Goal: Transaction & Acquisition: Purchase product/service

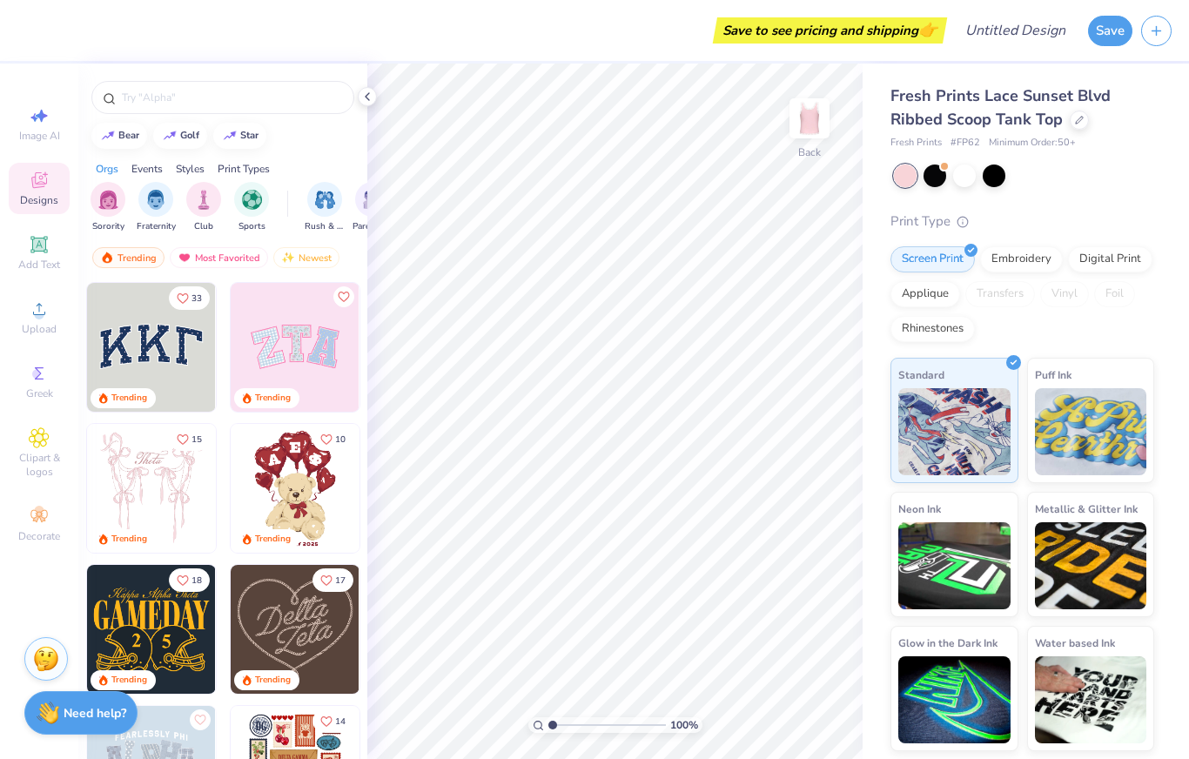
click at [138, 97] on input "text" at bounding box center [231, 97] width 223 height 17
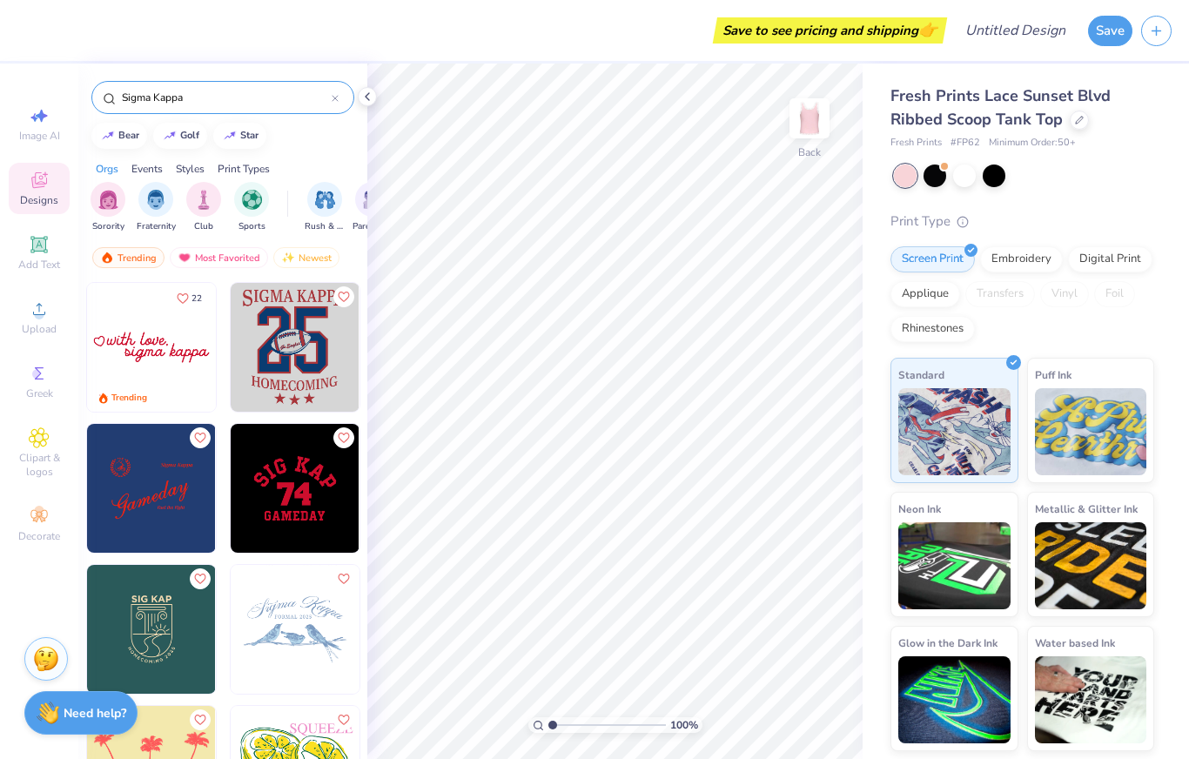
type input "Sigma Kappa"
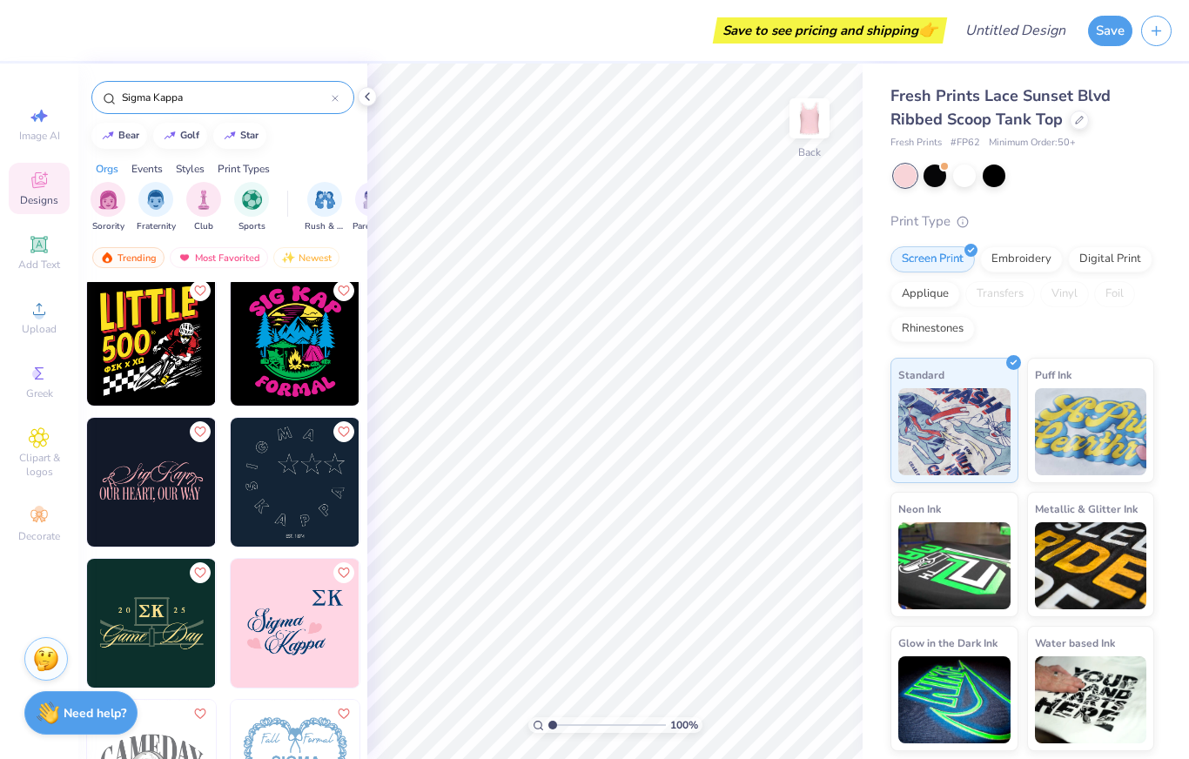
scroll to position [1702, 0]
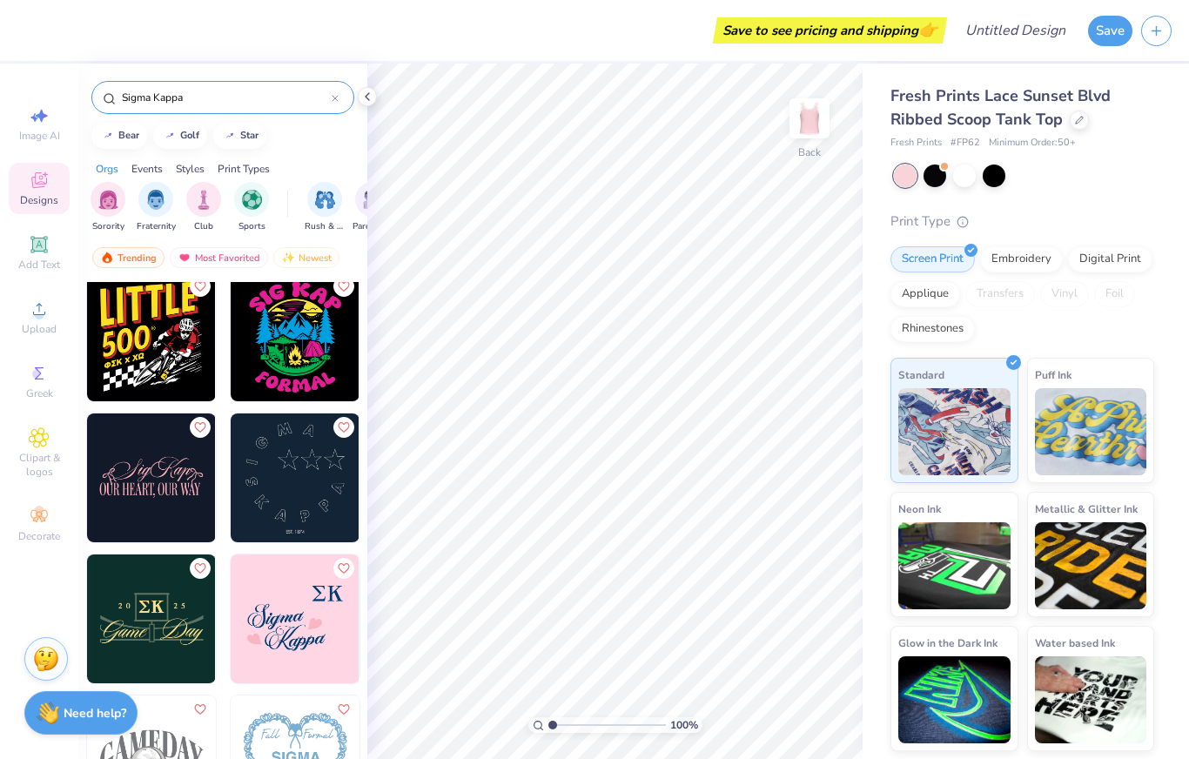
click at [278, 617] on img at bounding box center [295, 618] width 129 height 129
type input "0.96"
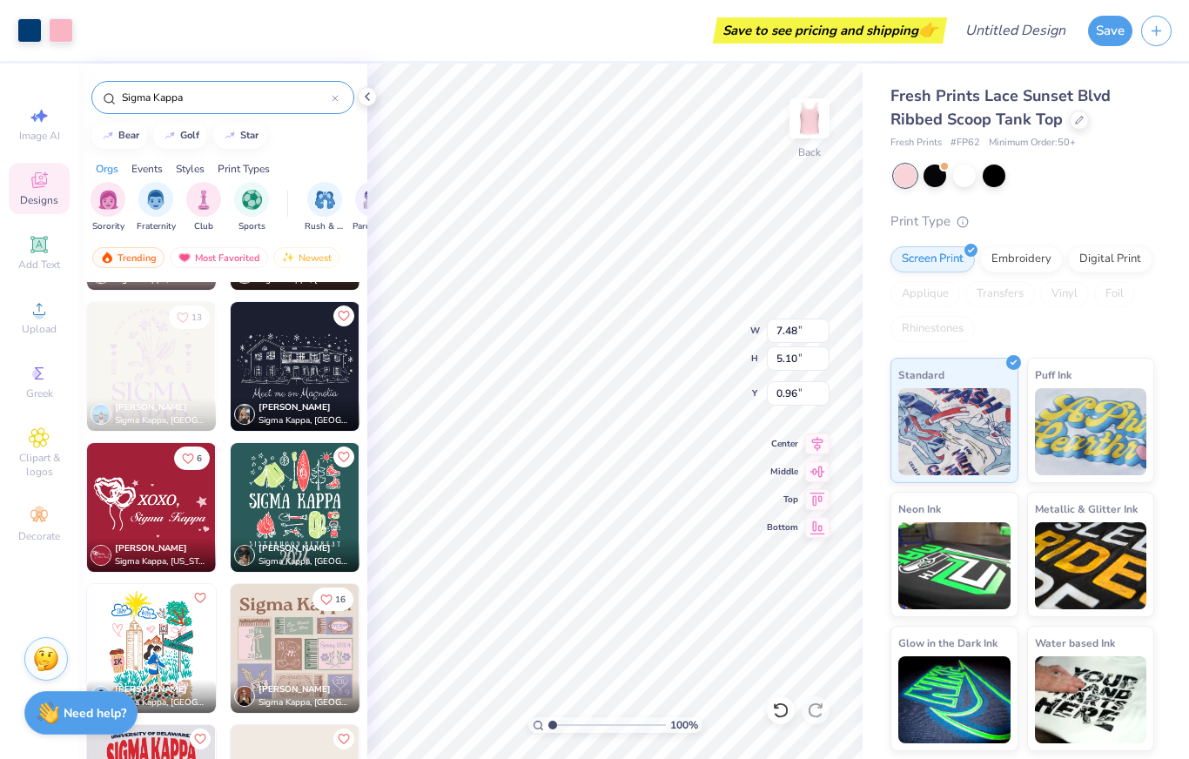
scroll to position [6277, 0]
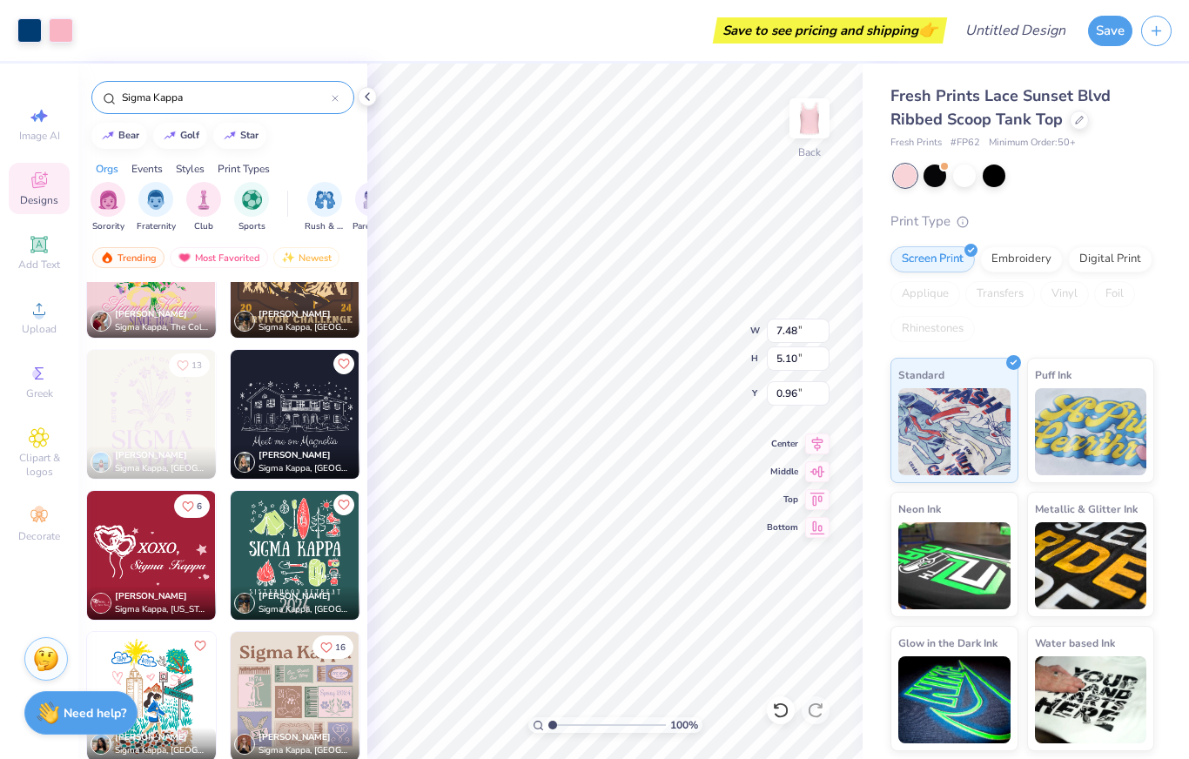
click at [119, 413] on img at bounding box center [151, 414] width 129 height 129
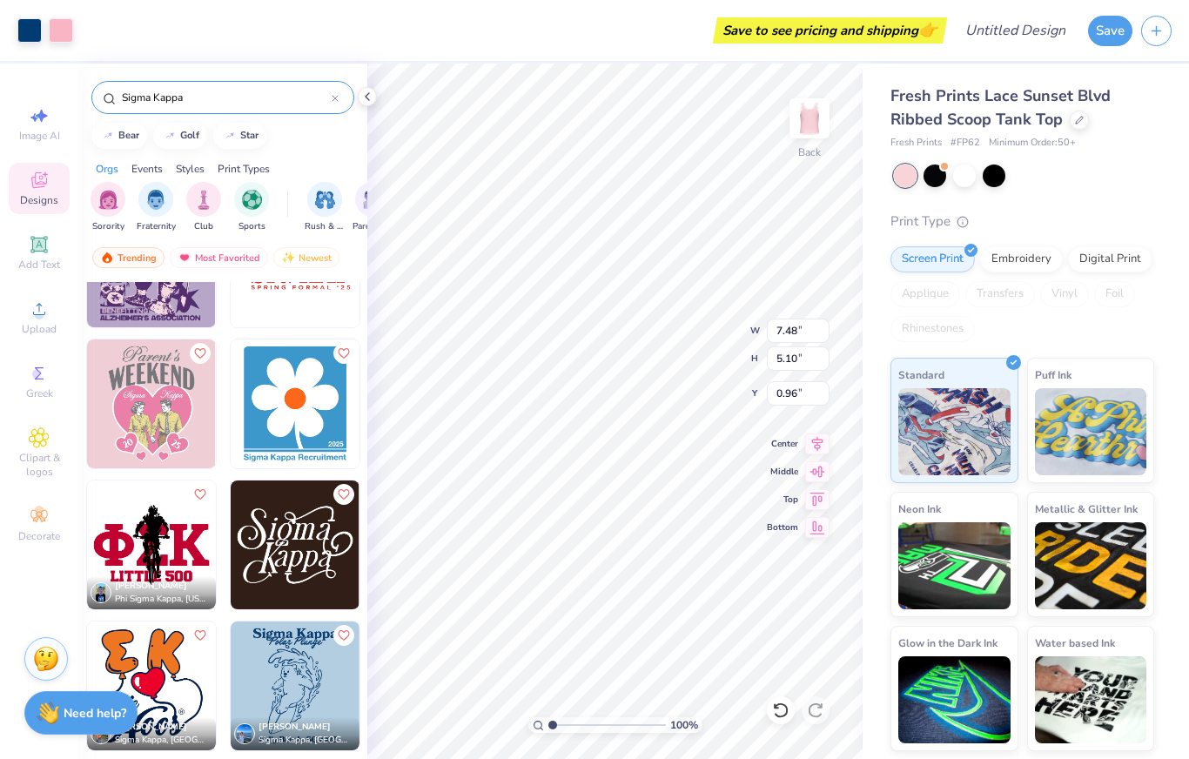
scroll to position [7619, 0]
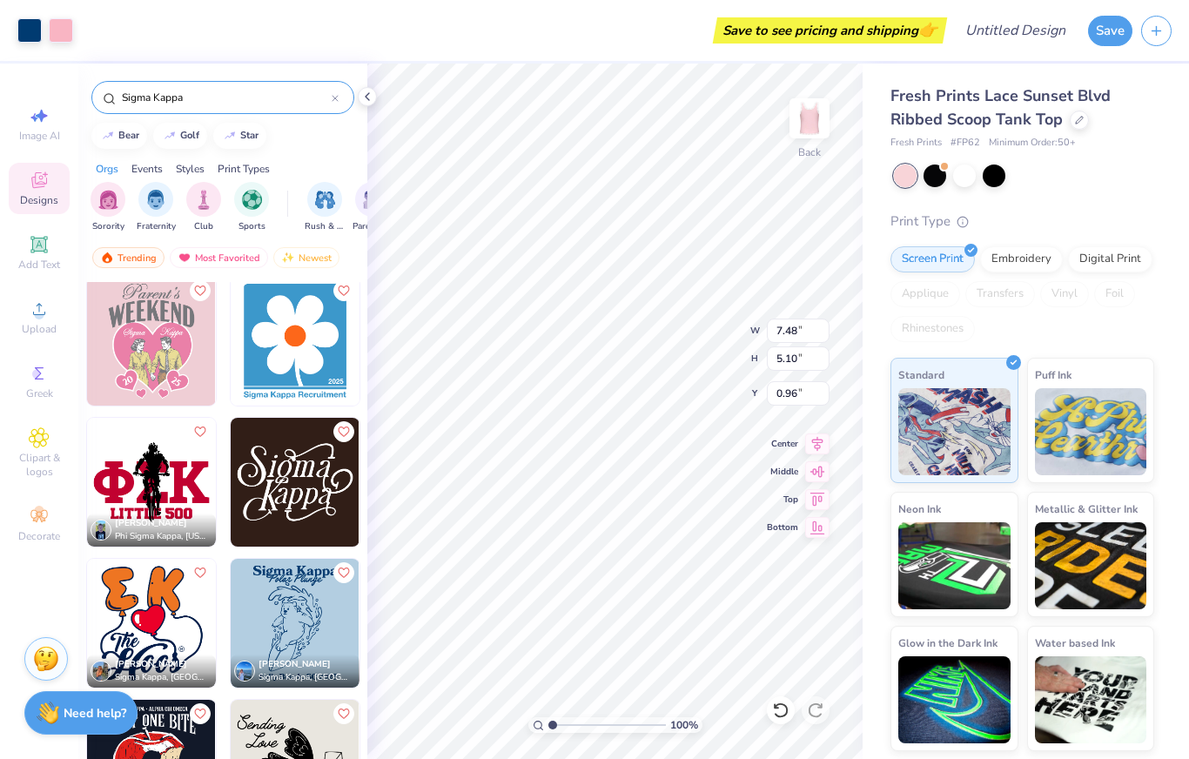
click at [114, 199] on img "filter for Sorority" at bounding box center [108, 200] width 20 height 20
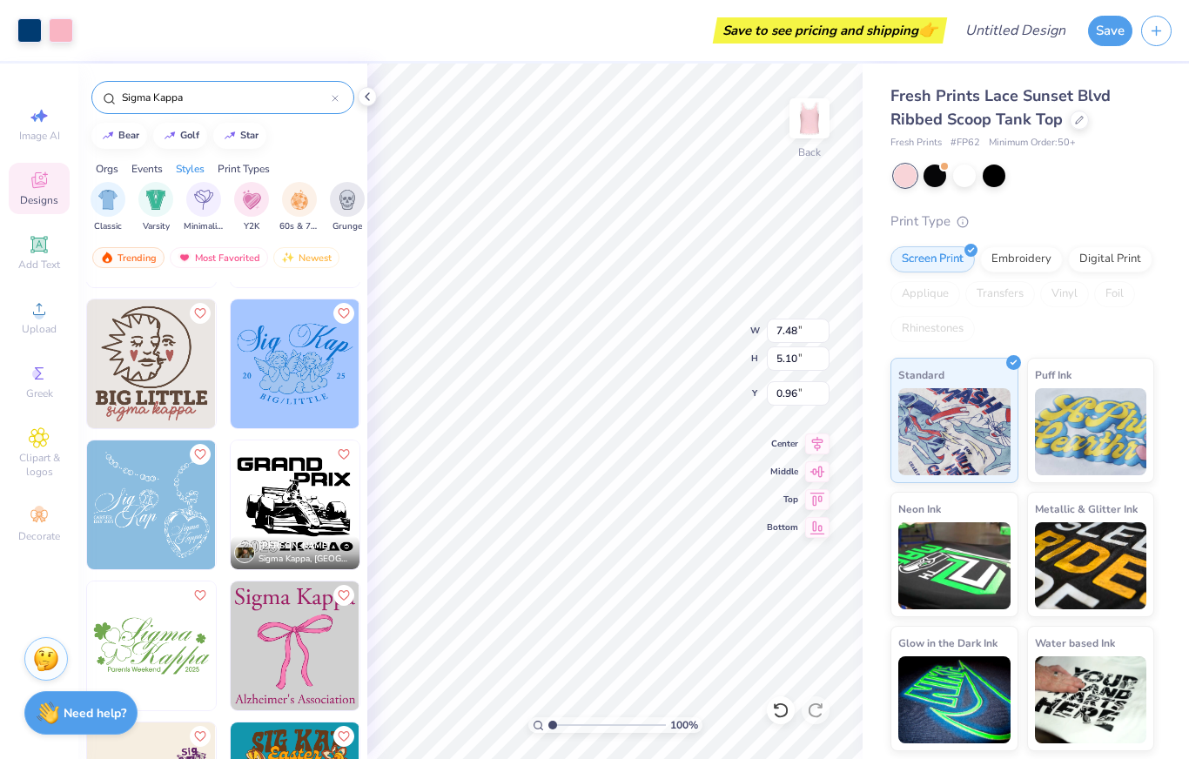
scroll to position [0, 924]
click at [184, 199] on img "filter for Minimalist" at bounding box center [191, 200] width 19 height 20
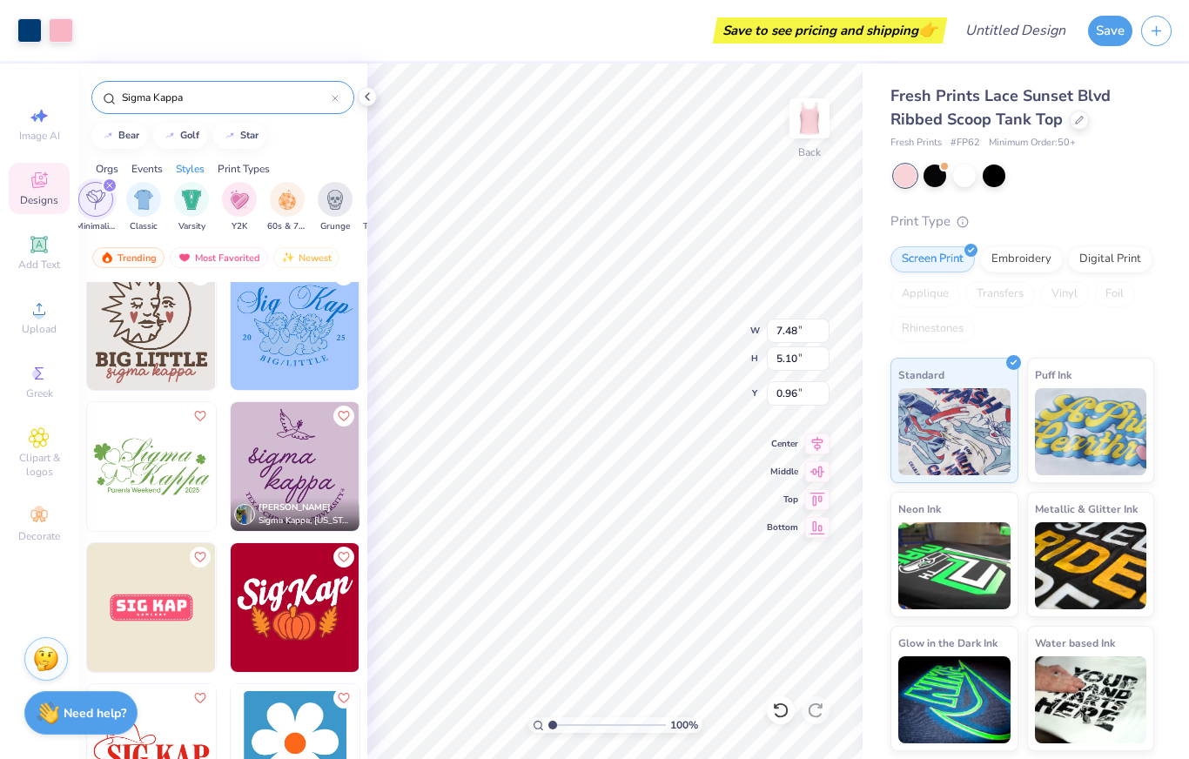
scroll to position [868, 0]
click at [38, 255] on icon at bounding box center [39, 244] width 21 height 21
type input "3.77"
type input "1.09"
type input "5.70"
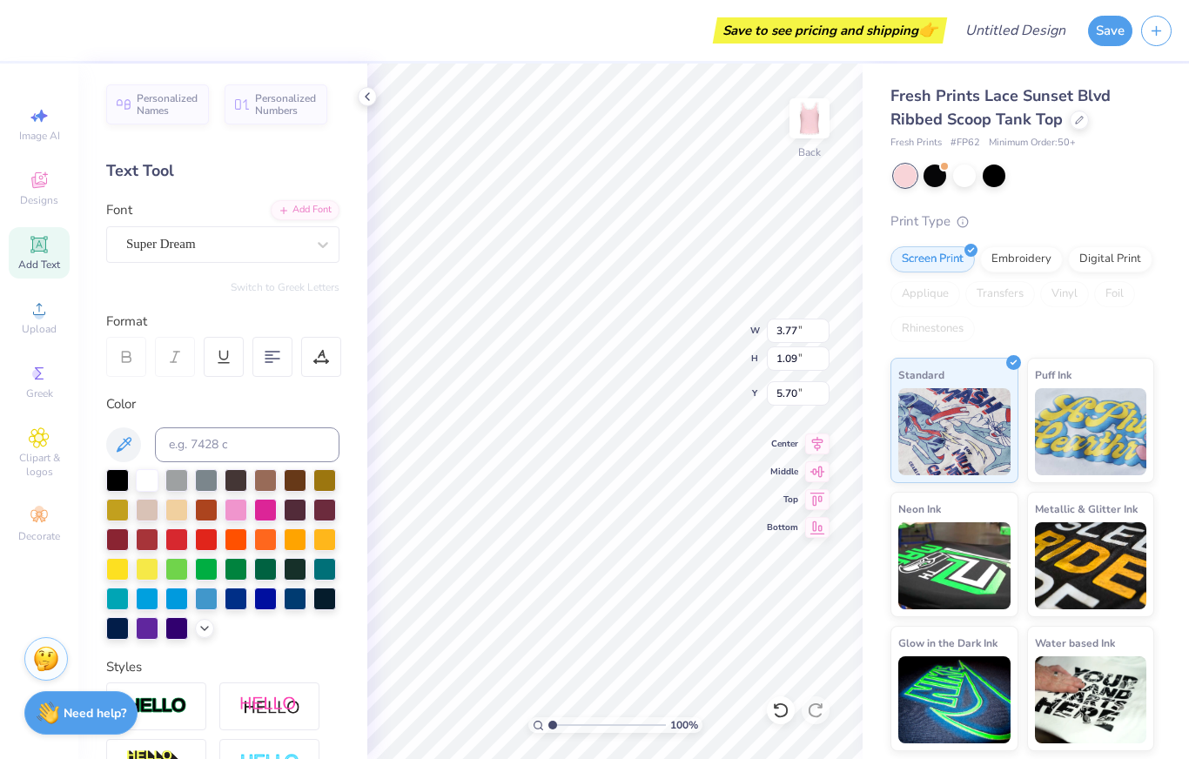
type input "7.48"
type input "5.10"
type input "6.39"
click at [779, 709] on icon at bounding box center [780, 709] width 17 height 17
type input "3.77"
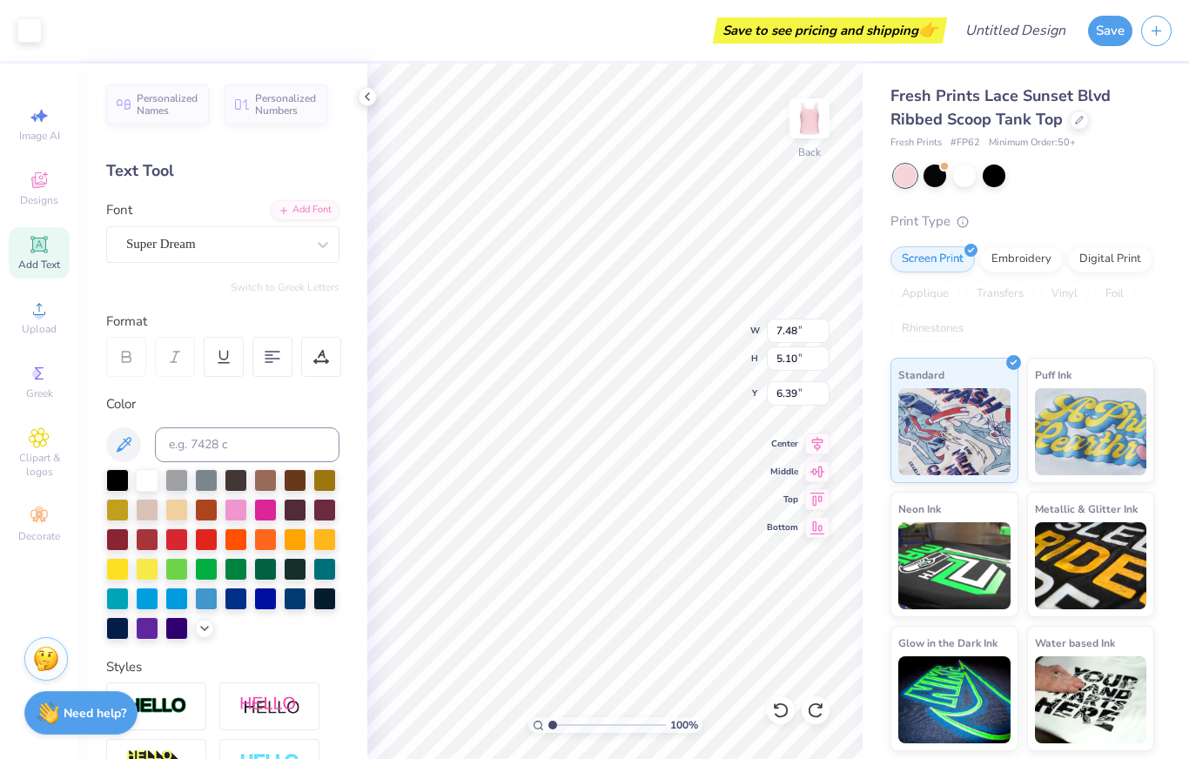
type input "1.09"
type input "5.70"
click at [781, 708] on icon at bounding box center [780, 709] width 17 height 17
click at [778, 705] on icon at bounding box center [780, 710] width 15 height 16
click at [776, 706] on icon at bounding box center [780, 710] width 15 height 16
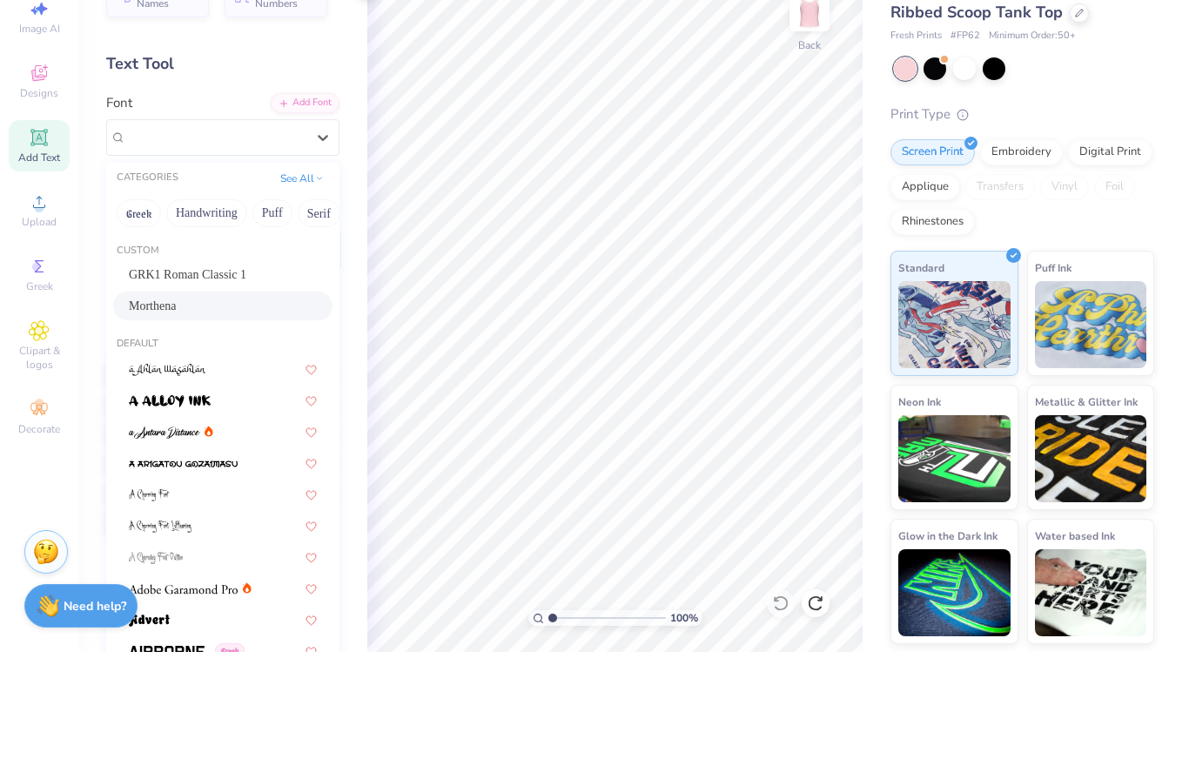
click at [163, 404] on span "Morthena" at bounding box center [152, 413] width 47 height 18
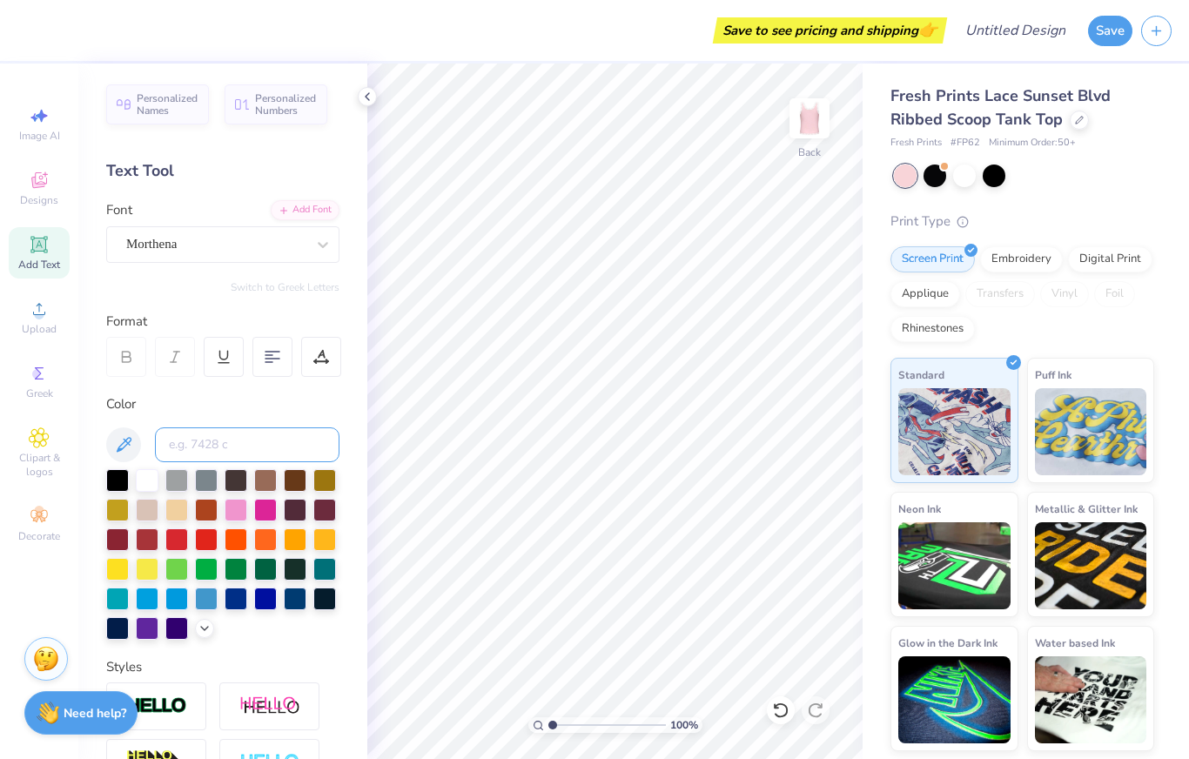
click at [193, 439] on input at bounding box center [247, 444] width 184 height 35
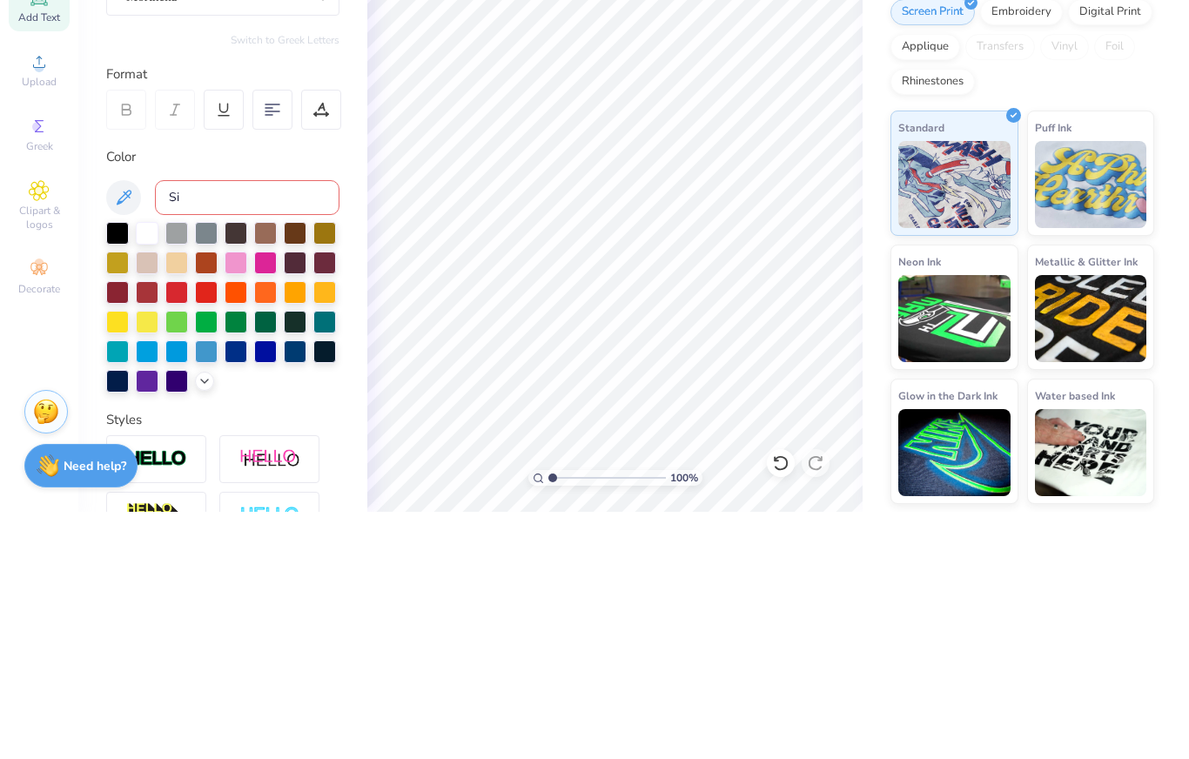
type input "S"
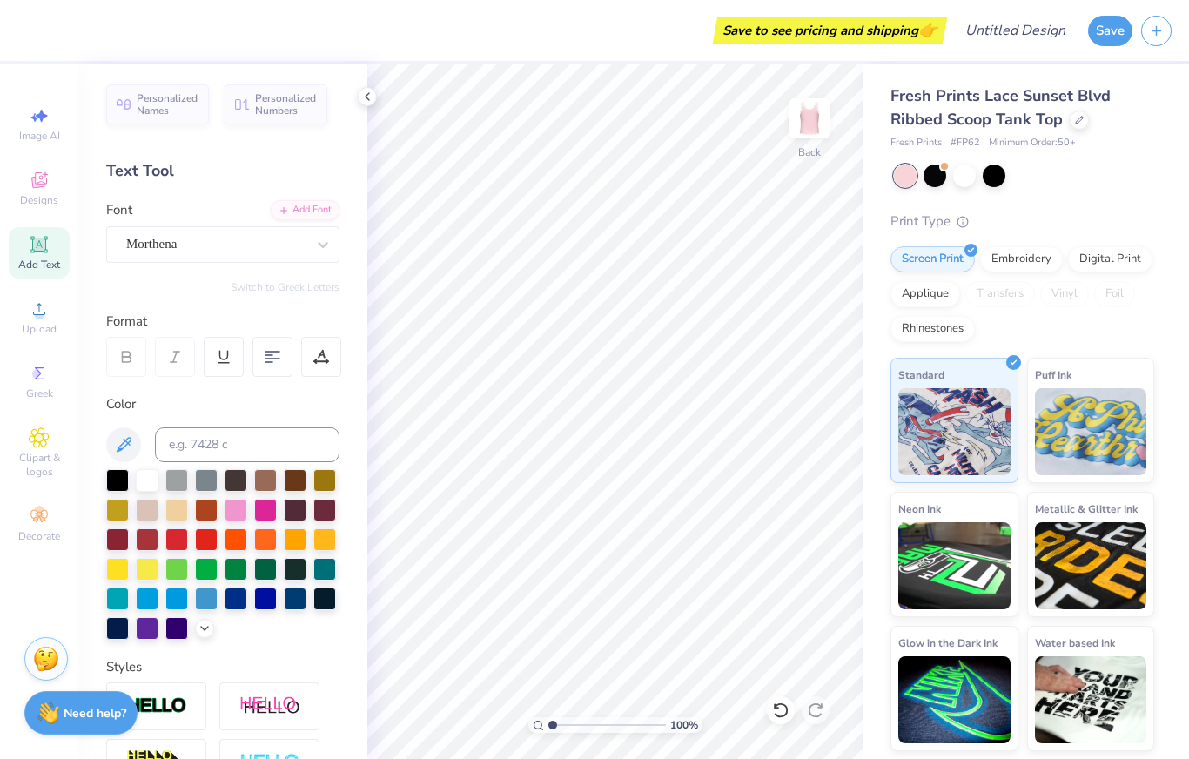
click at [41, 258] on div "Add Text" at bounding box center [39, 252] width 61 height 51
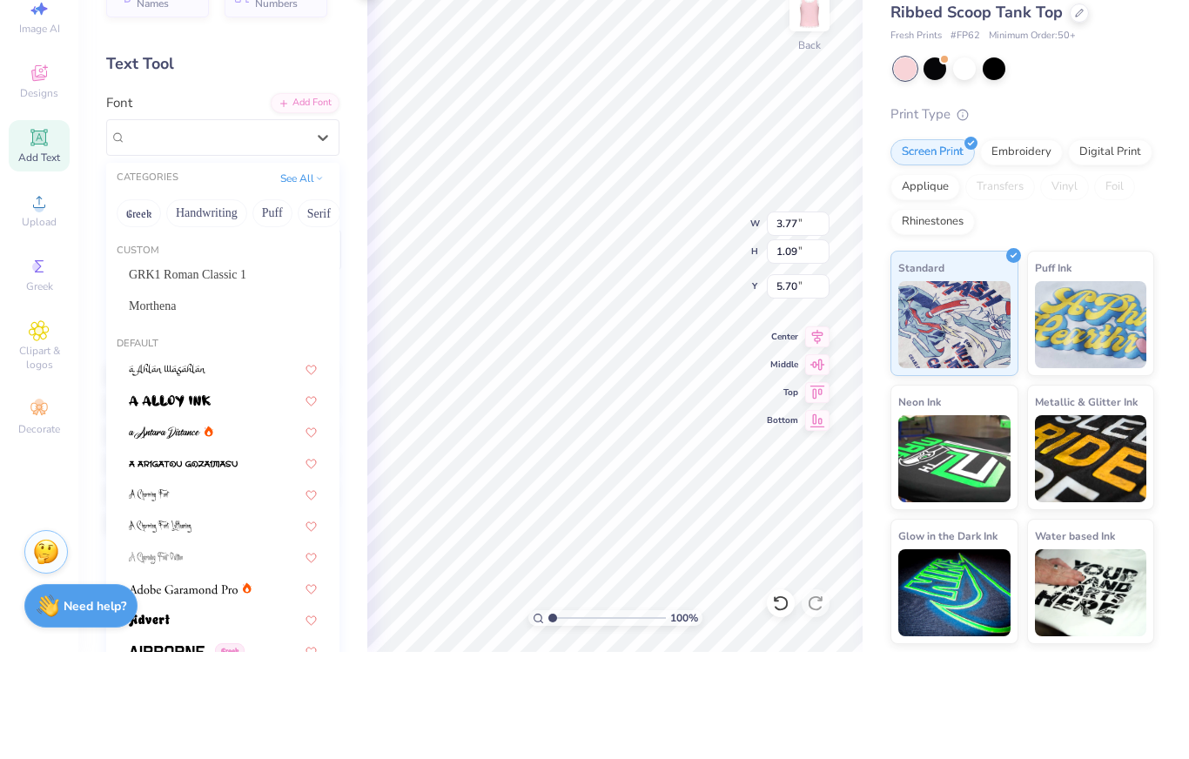
click at [170, 399] on div "Morthena" at bounding box center [222, 413] width 219 height 29
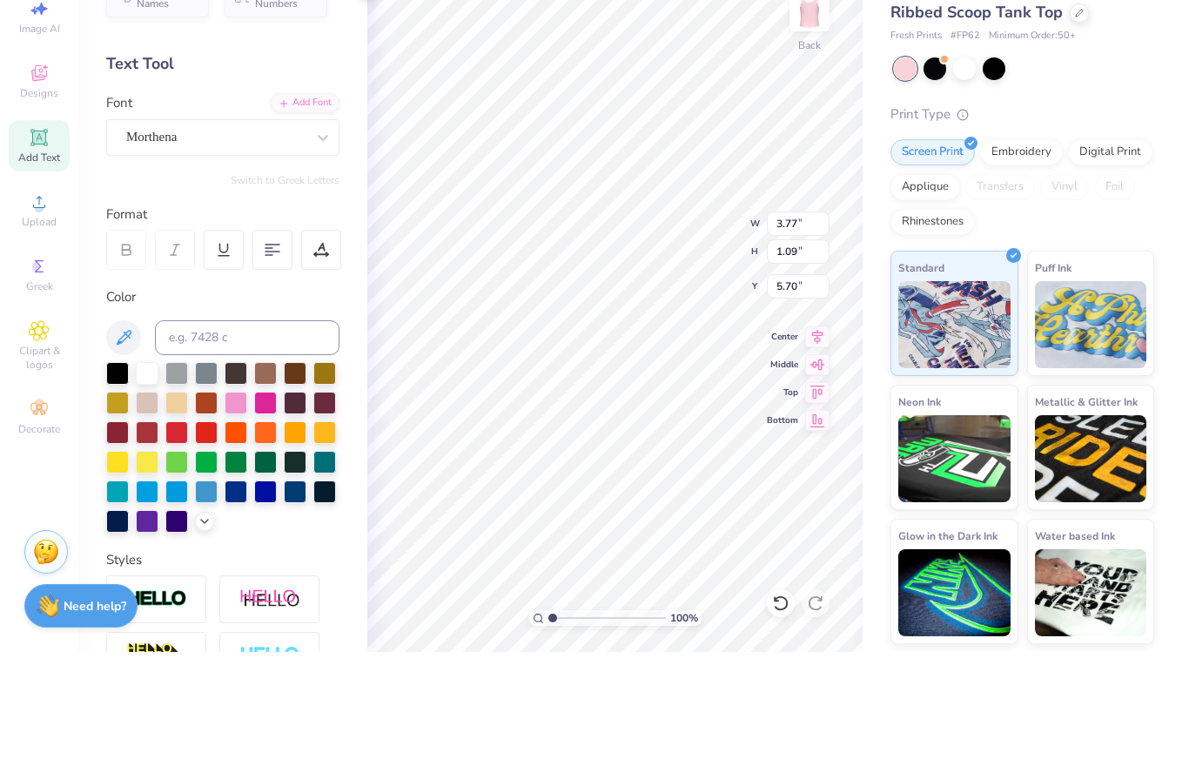
type input "8.97"
type input "2.60"
type input "4.95"
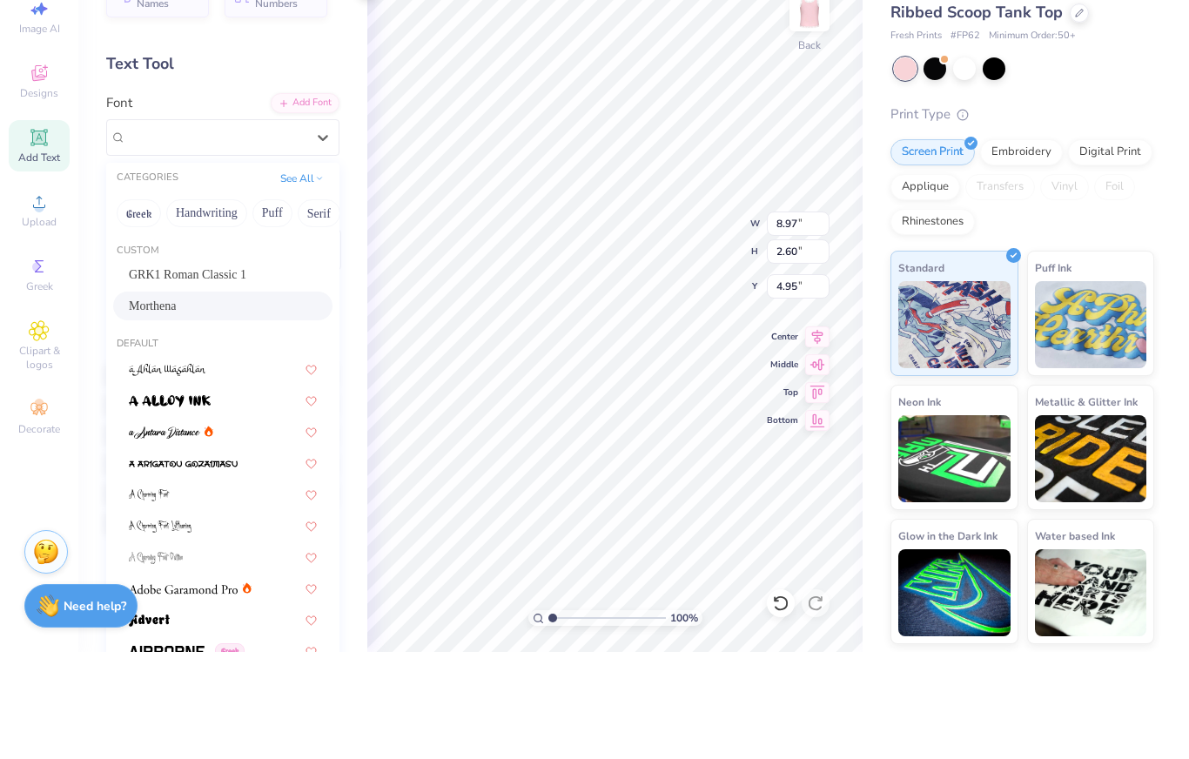
click at [198, 306] on button "Handwriting" at bounding box center [206, 320] width 81 height 28
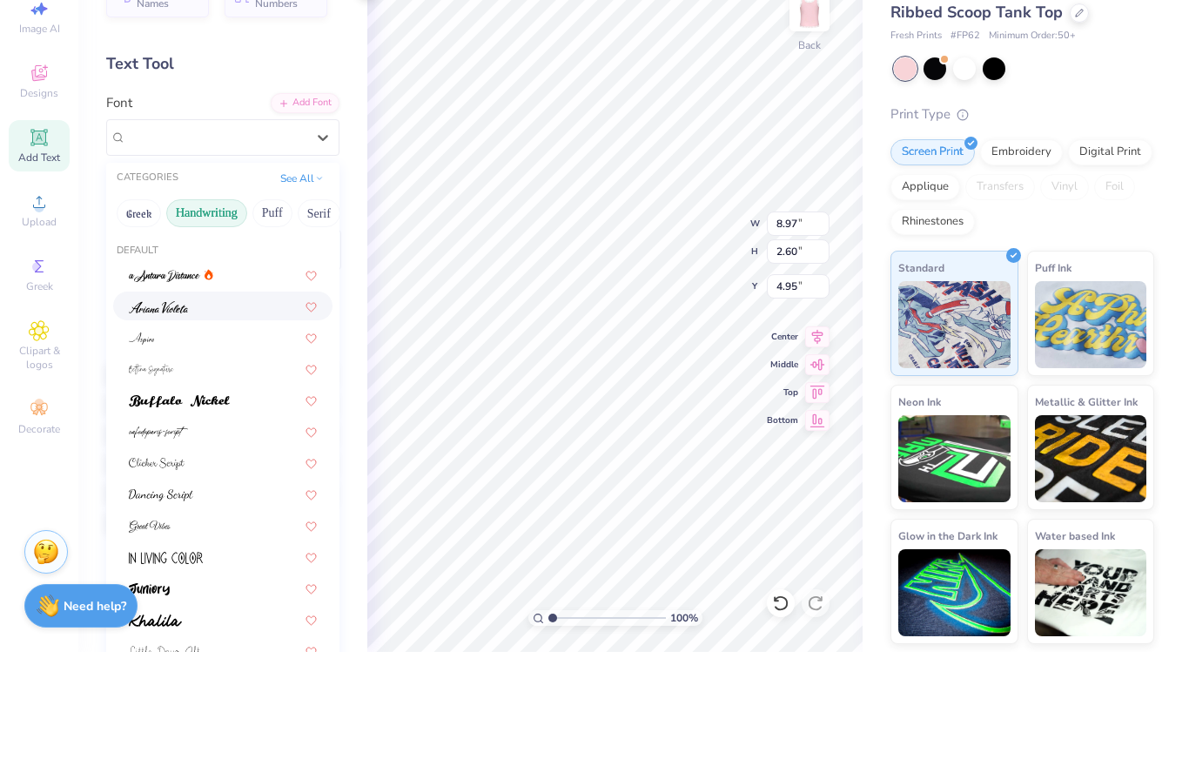
click at [153, 408] on img at bounding box center [158, 414] width 59 height 12
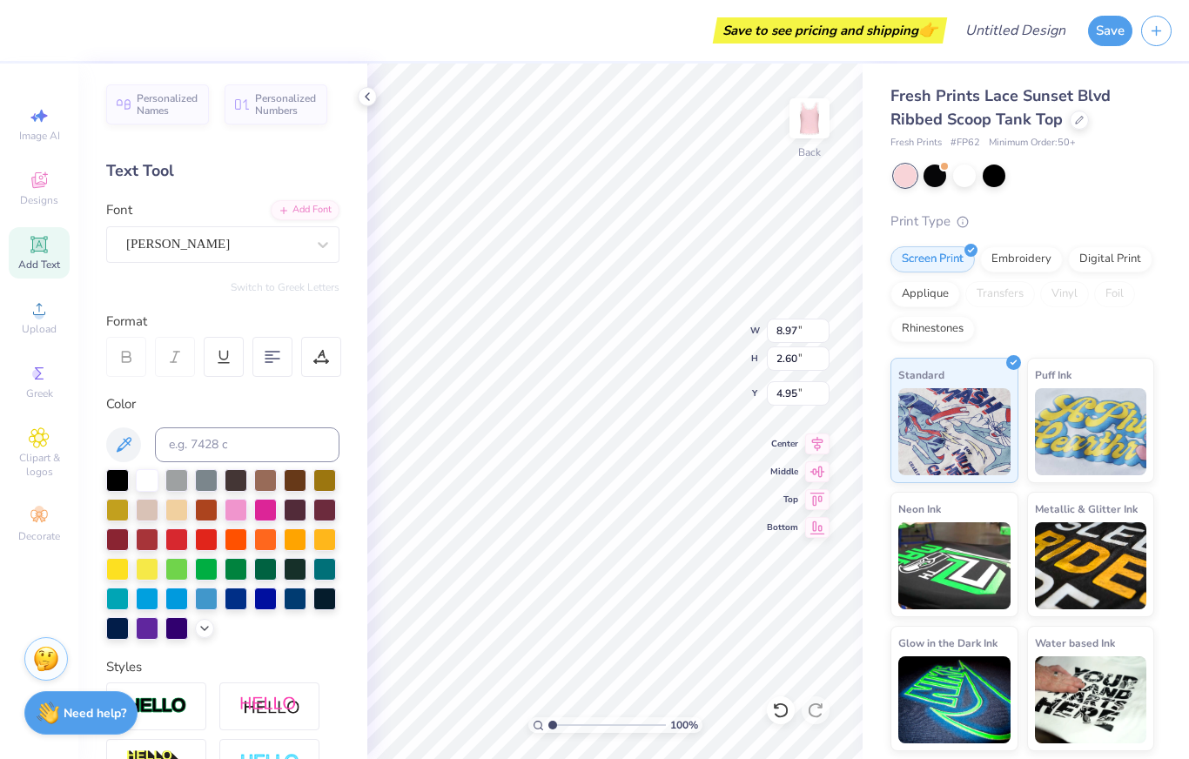
type input "3.67"
type input "1.17"
type input "5.66"
type textarea "T"
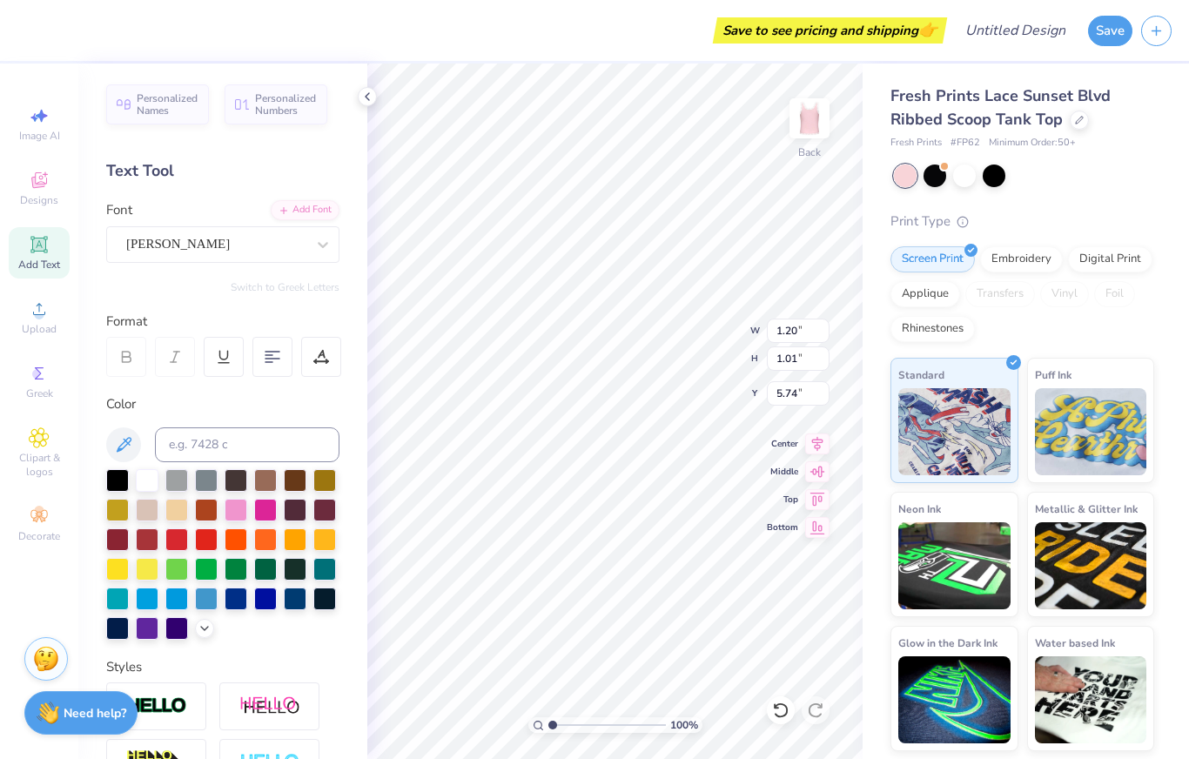
scroll to position [1, 4]
type textarea "Sigma Kappa"
type input "2.65"
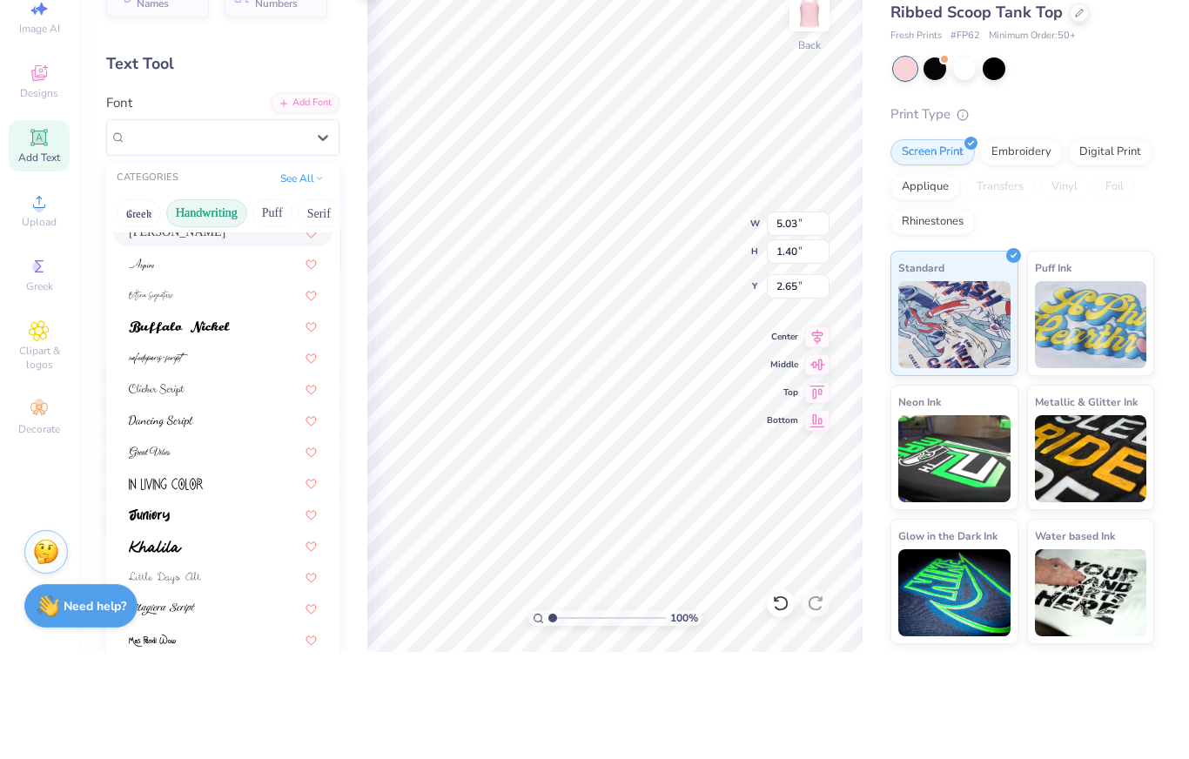
scroll to position [94, 0]
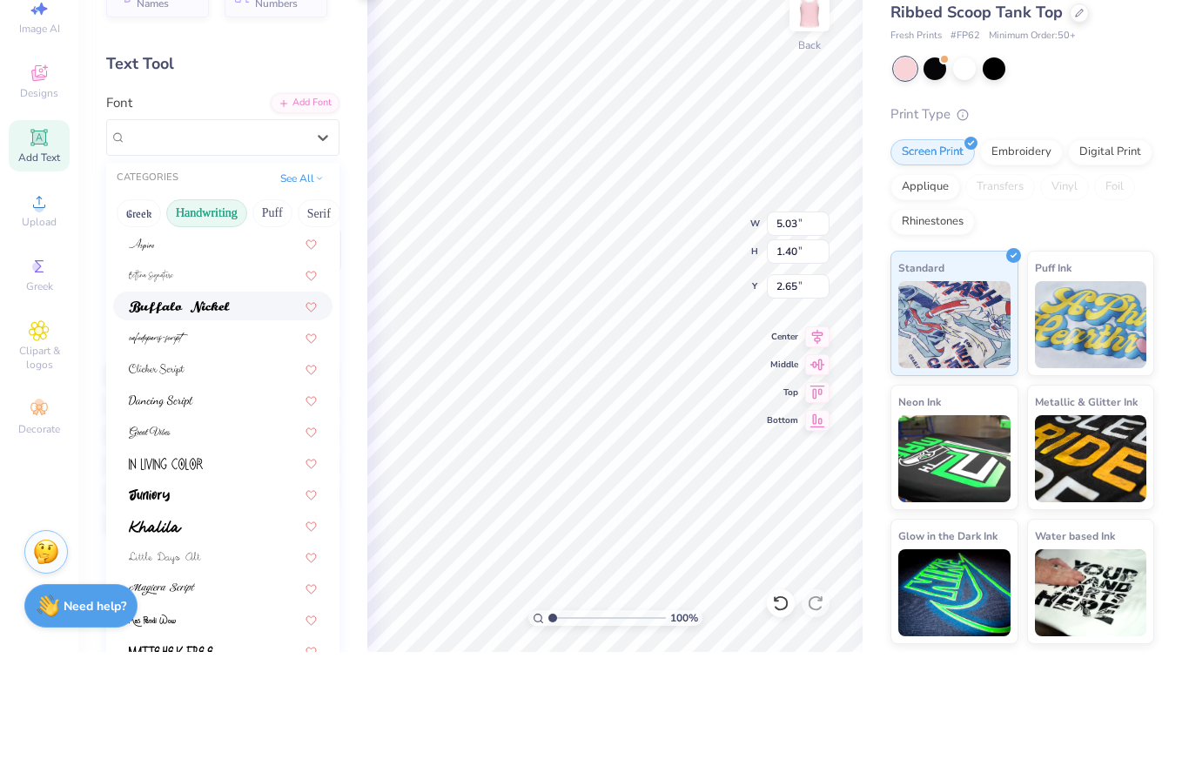
click at [171, 408] on img at bounding box center [179, 414] width 101 height 12
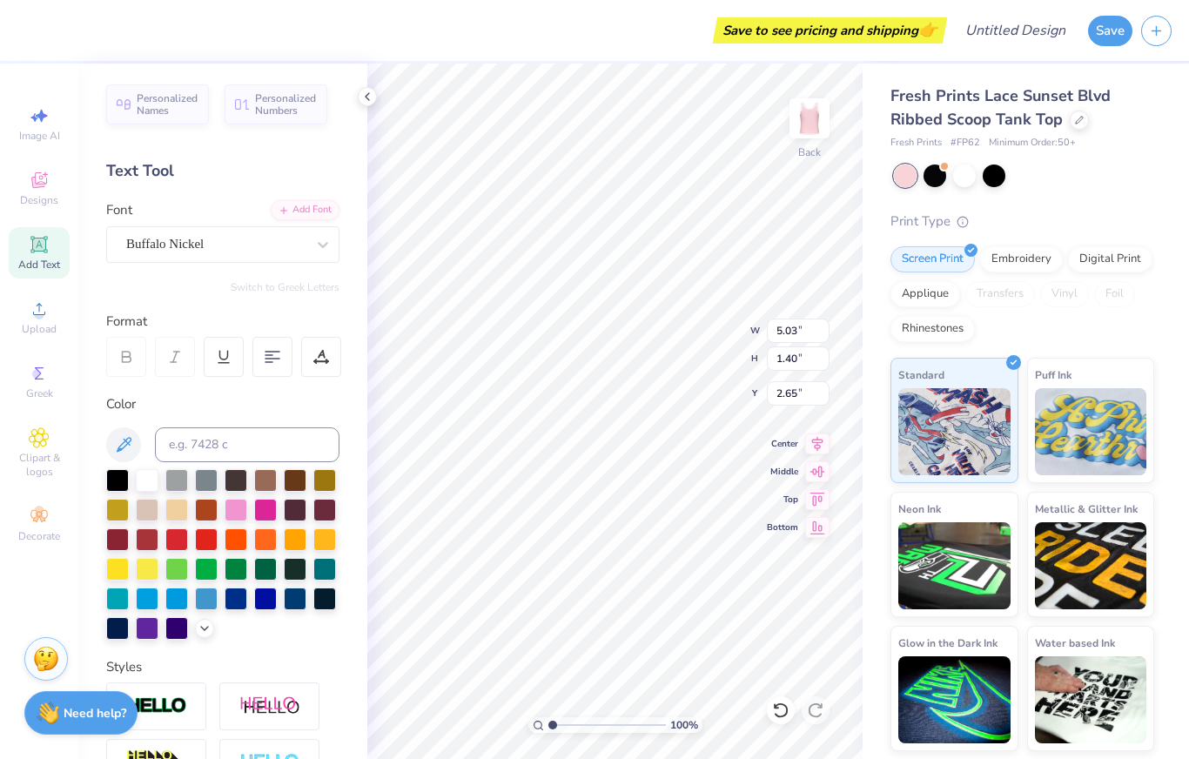
type input "7.98"
type input "1.04"
type input "2.83"
click at [218, 262] on div "Personalized Names Personalized Numbers Text Tool Add Font Font Buffalo Nickel …" at bounding box center [222, 411] width 289 height 695
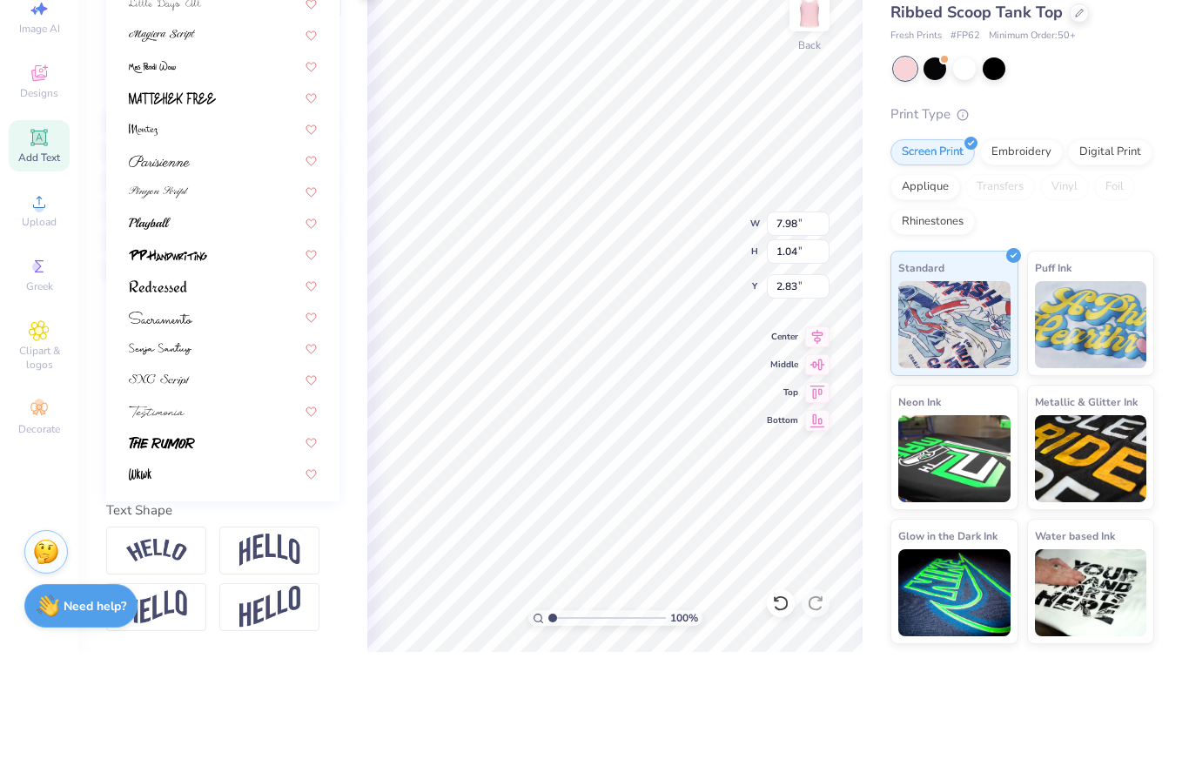
scroll to position [254, 0]
click at [152, 481] on img at bounding box center [159, 487] width 61 height 12
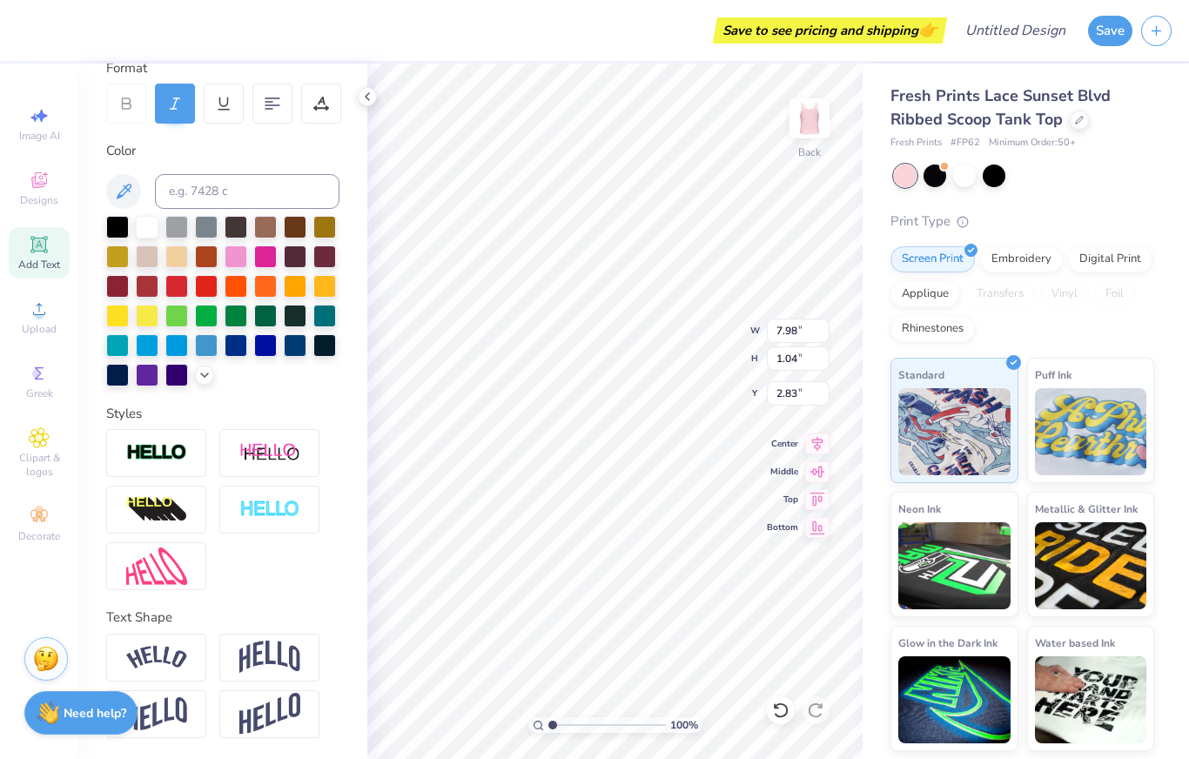
type input "5.99"
type input "1.20"
type input "2.75"
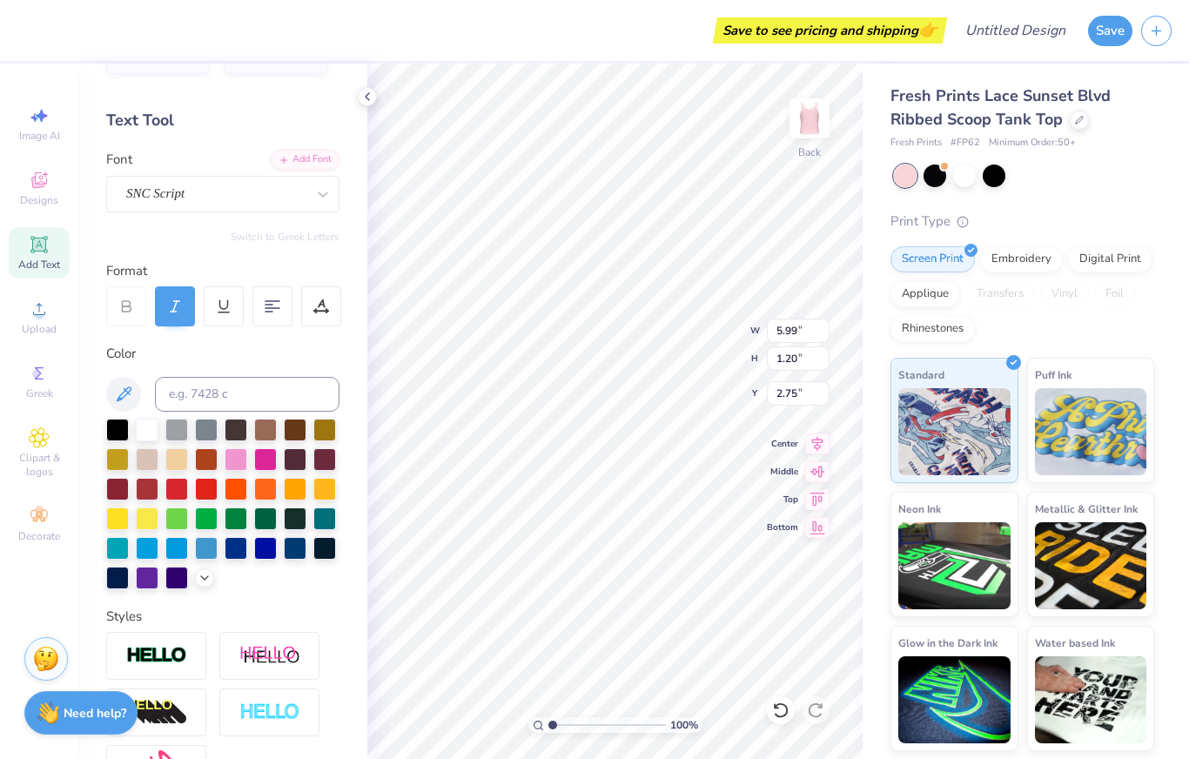
scroll to position [40, 0]
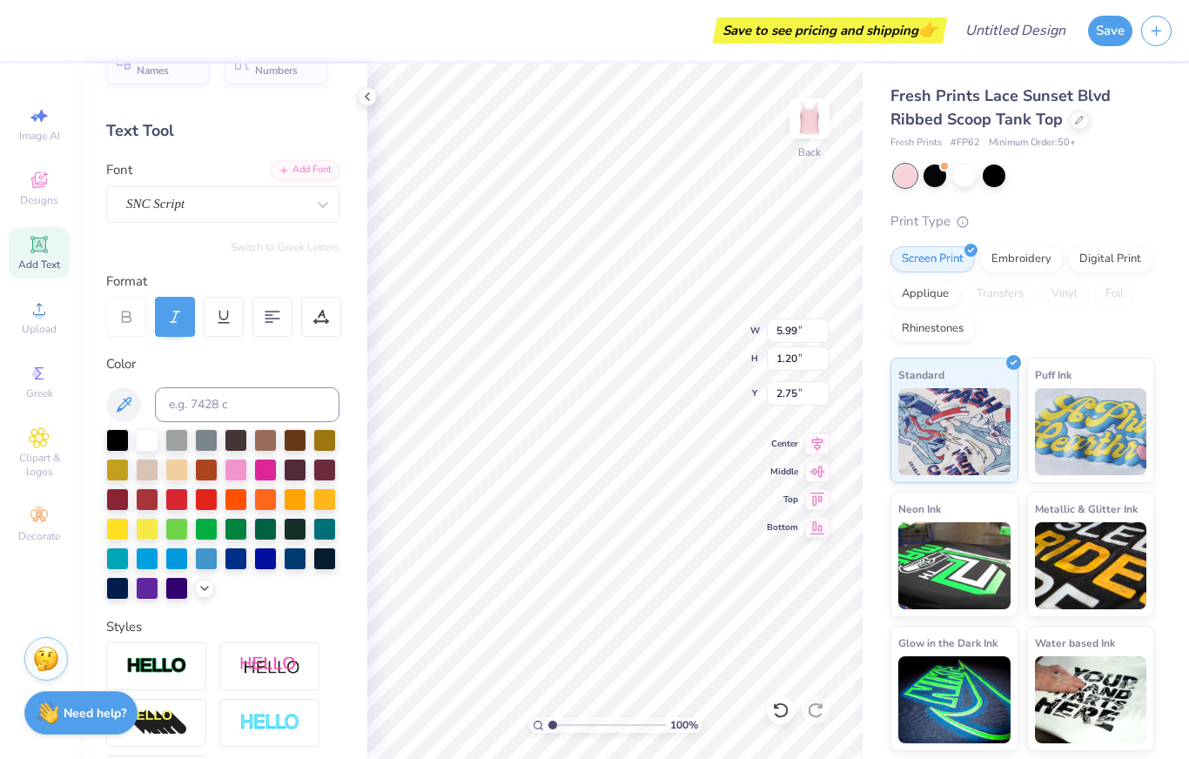
click at [136, 321] on div at bounding box center [126, 317] width 40 height 40
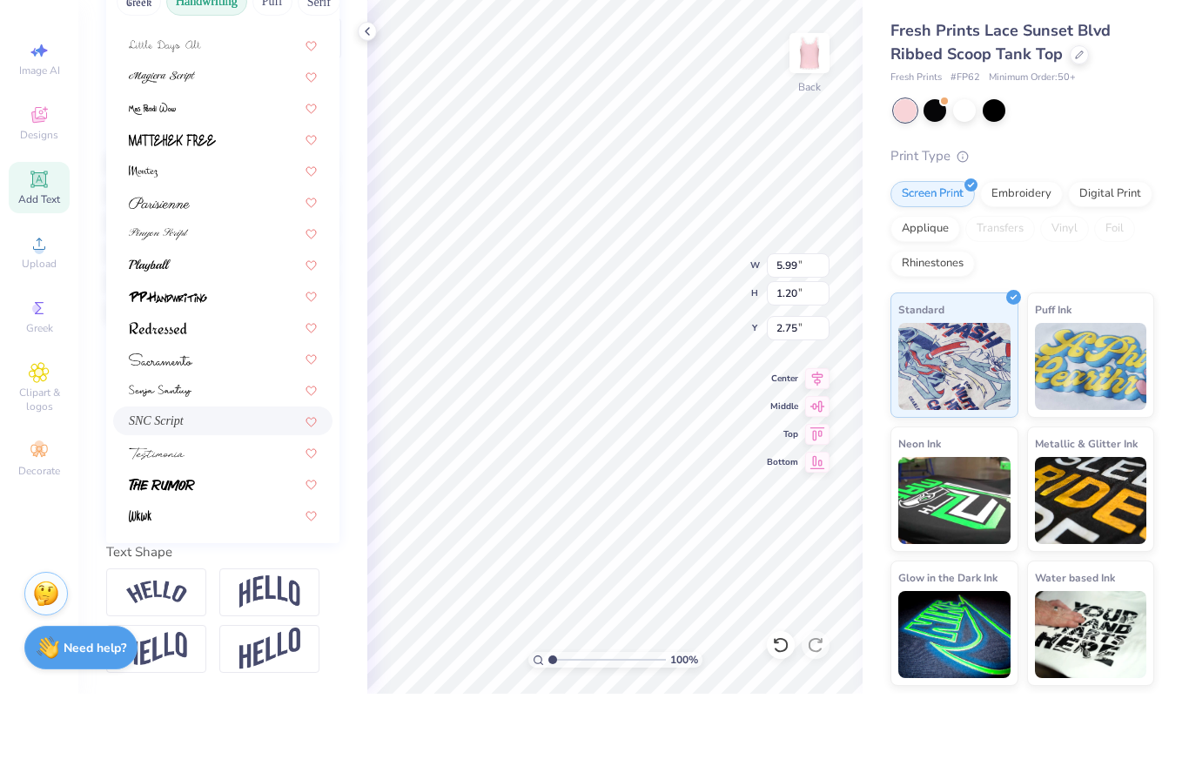
scroll to position [254, 0]
click at [146, 325] on img at bounding box center [150, 331] width 42 height 12
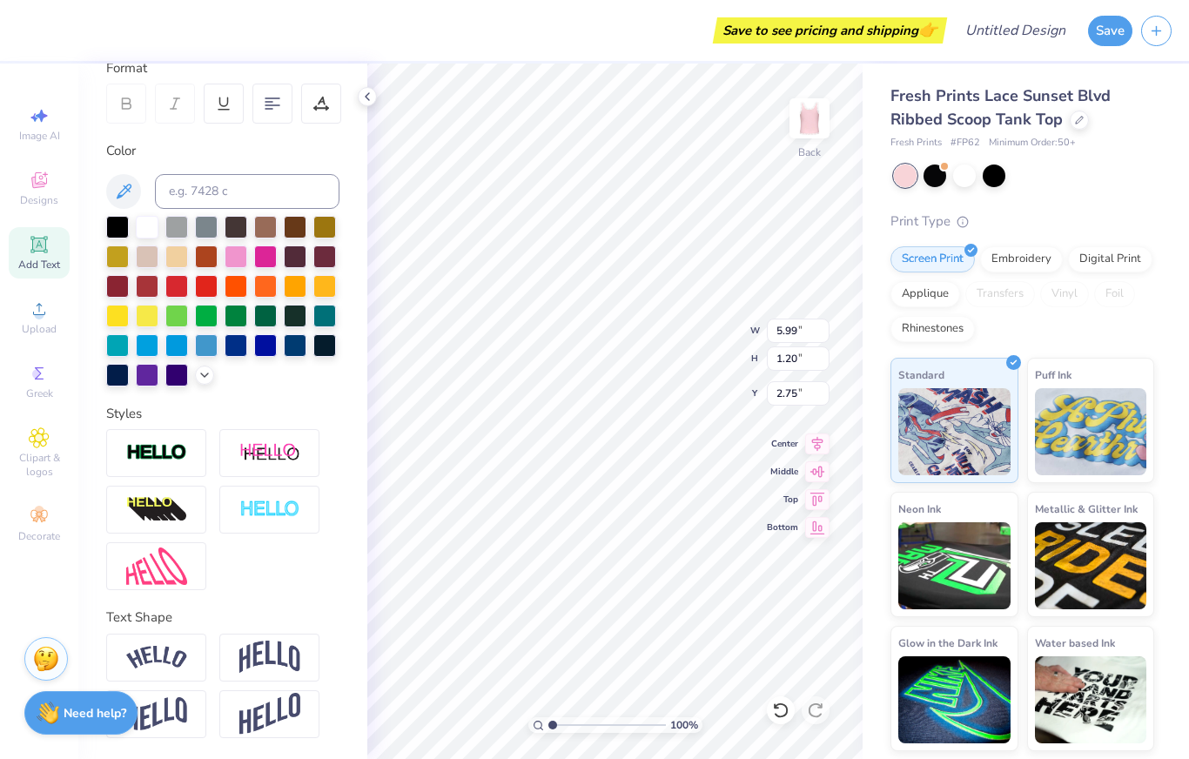
type input "6.90"
type input "1.33"
type input "2.69"
type input "2.54"
click at [805, 122] on img at bounding box center [809, 118] width 35 height 35
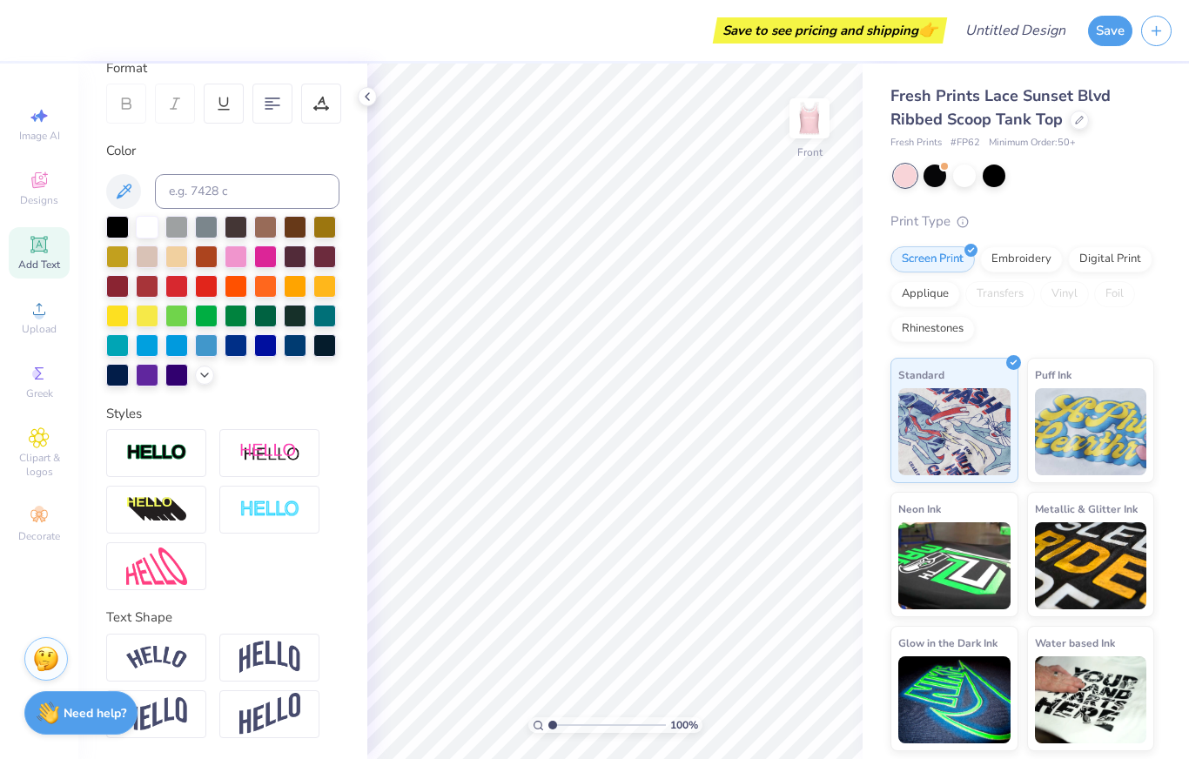
click at [50, 333] on span "Upload" at bounding box center [39, 329] width 35 height 14
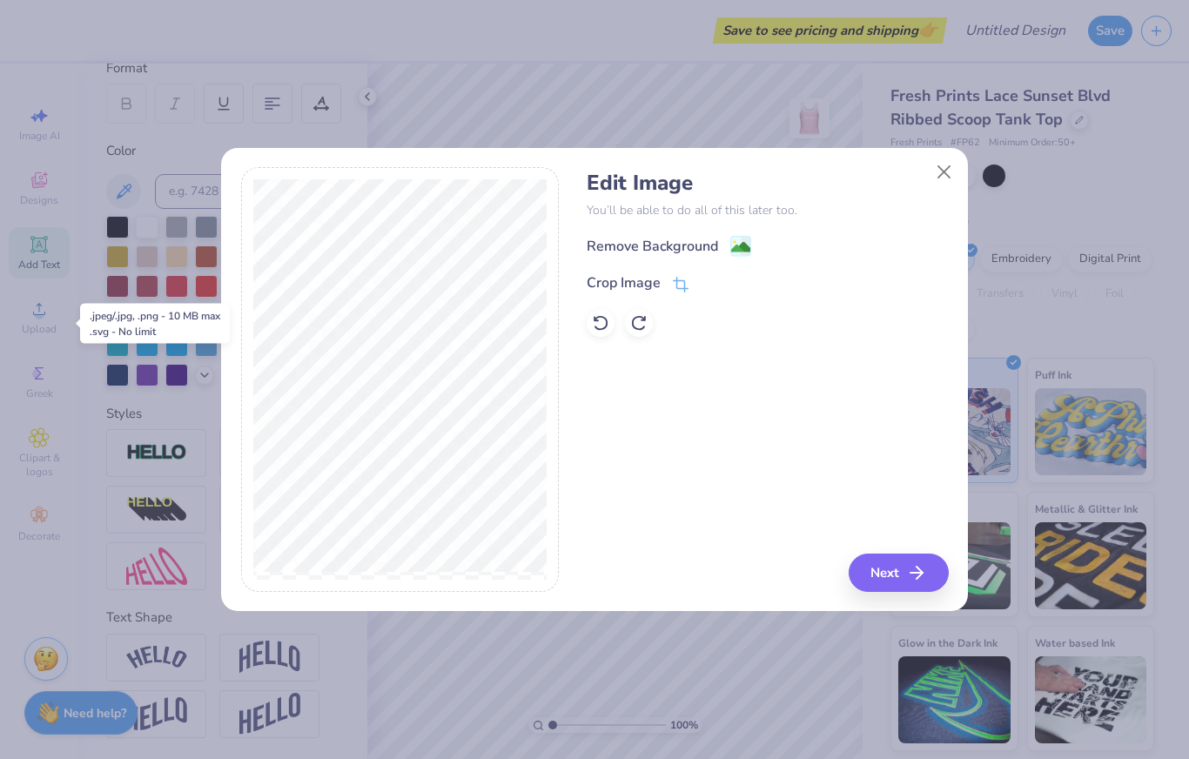
click at [897, 566] on button "Next" at bounding box center [899, 572] width 100 height 38
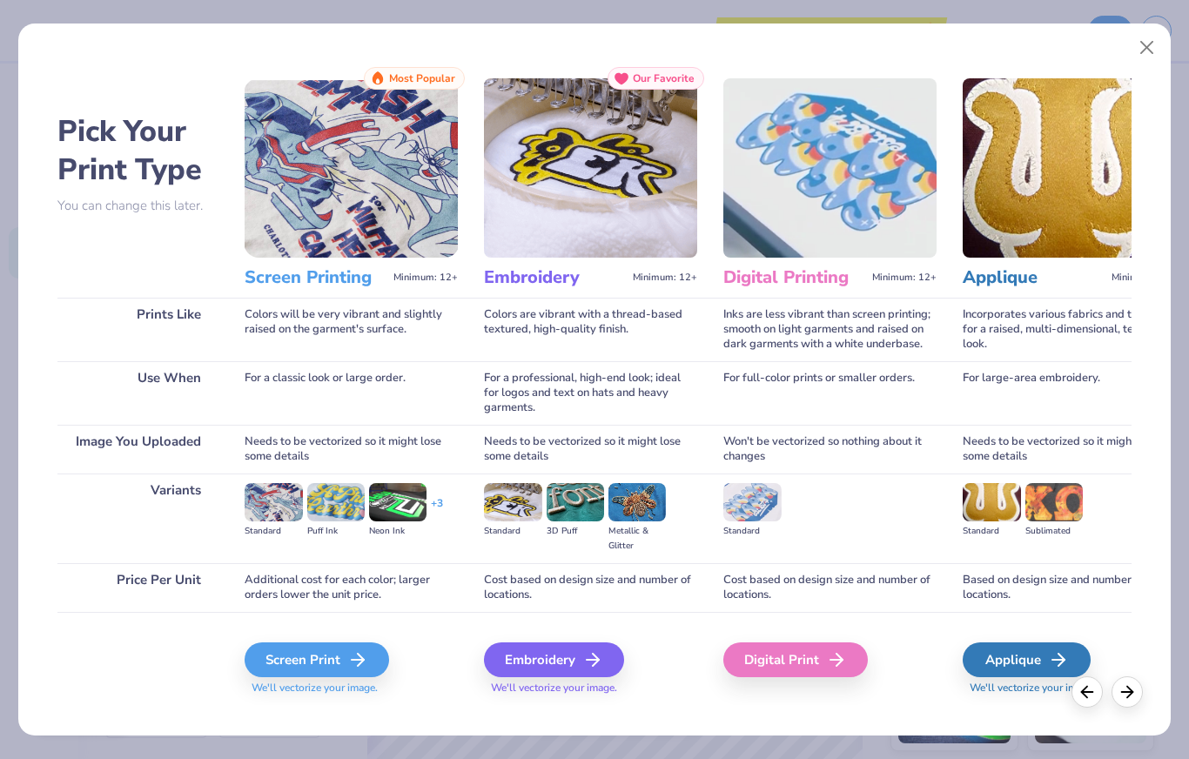
click at [338, 654] on div "Screen Print" at bounding box center [317, 659] width 144 height 35
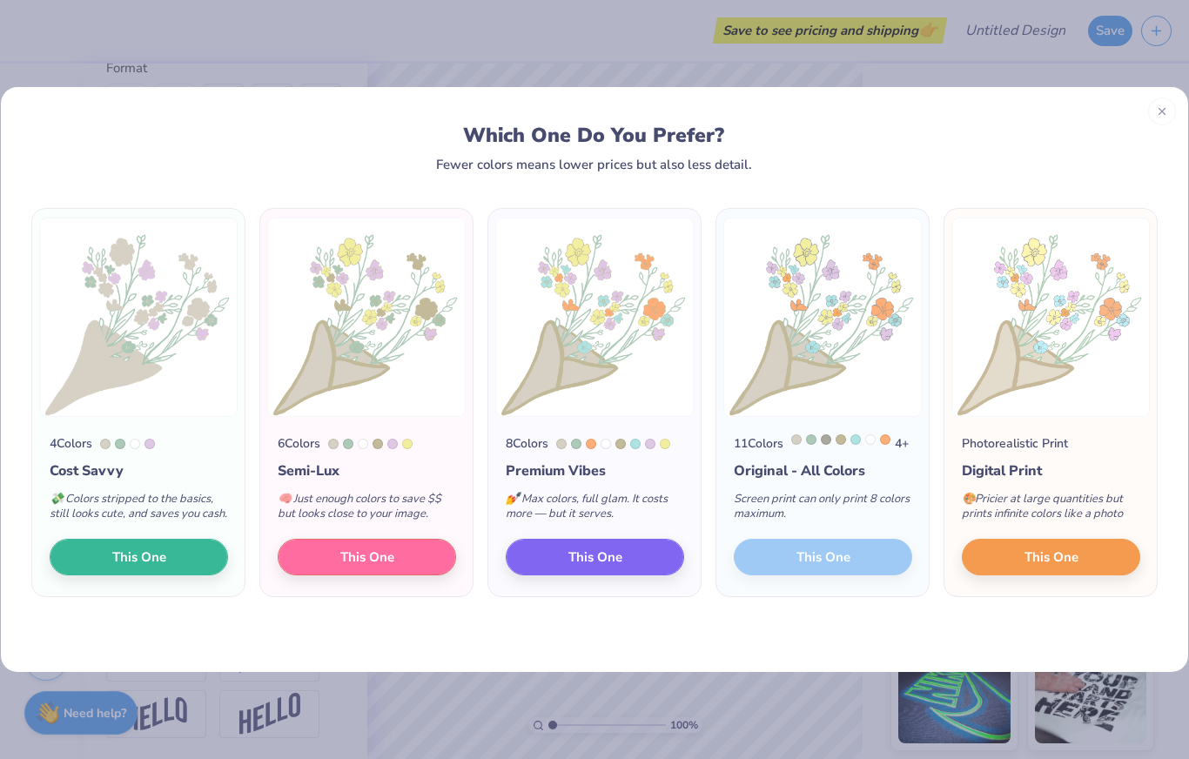
click at [654, 572] on button "This One" at bounding box center [595, 557] width 178 height 37
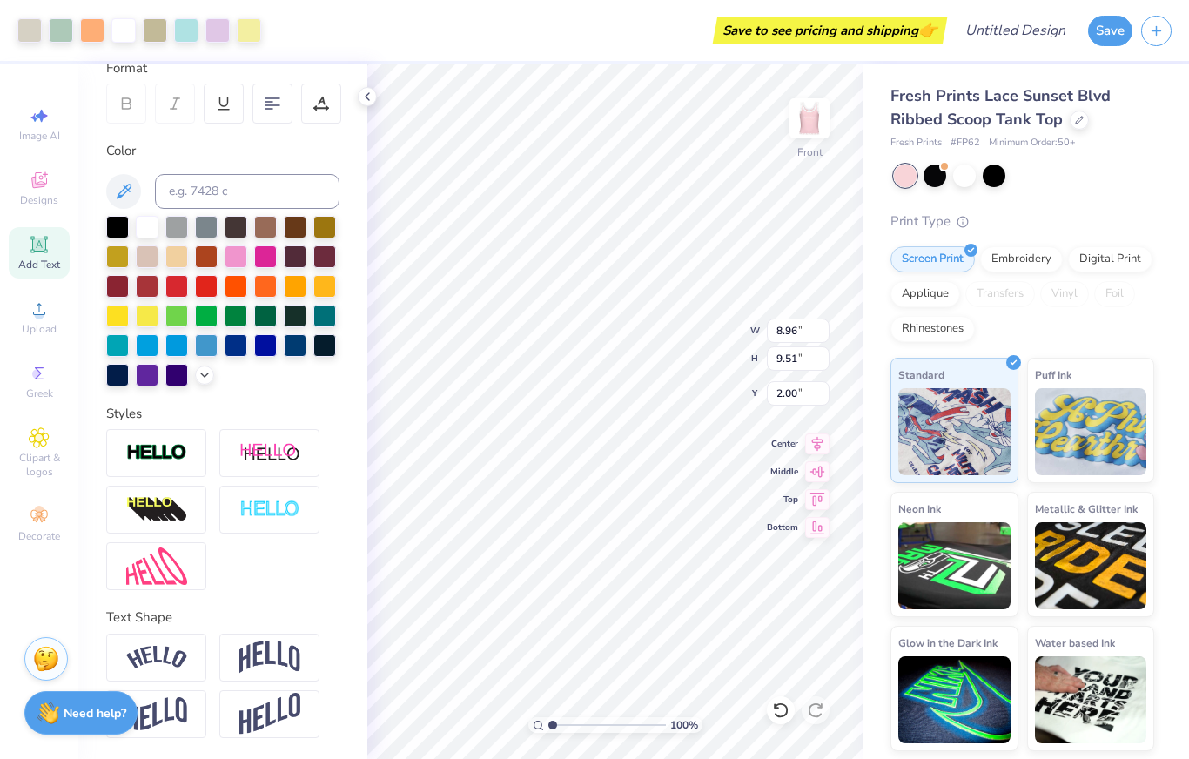
click at [778, 709] on icon at bounding box center [780, 709] width 17 height 17
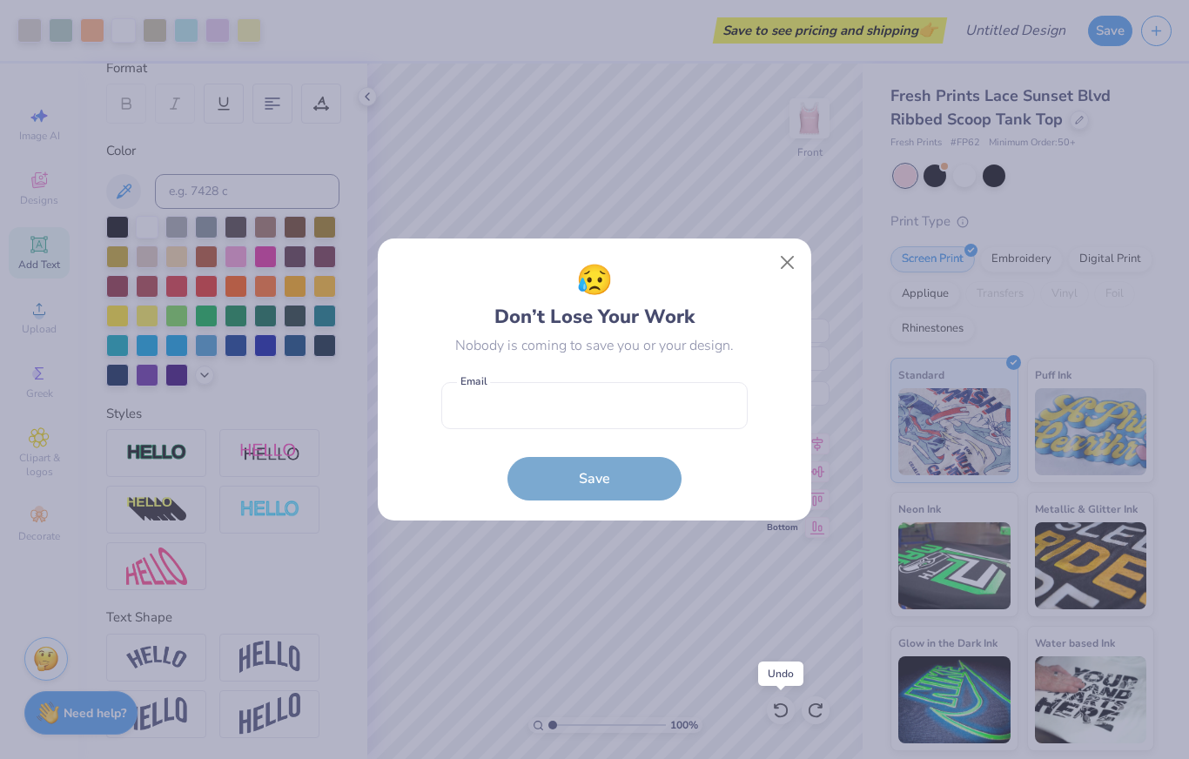
click at [791, 261] on button "Close" at bounding box center [787, 262] width 33 height 33
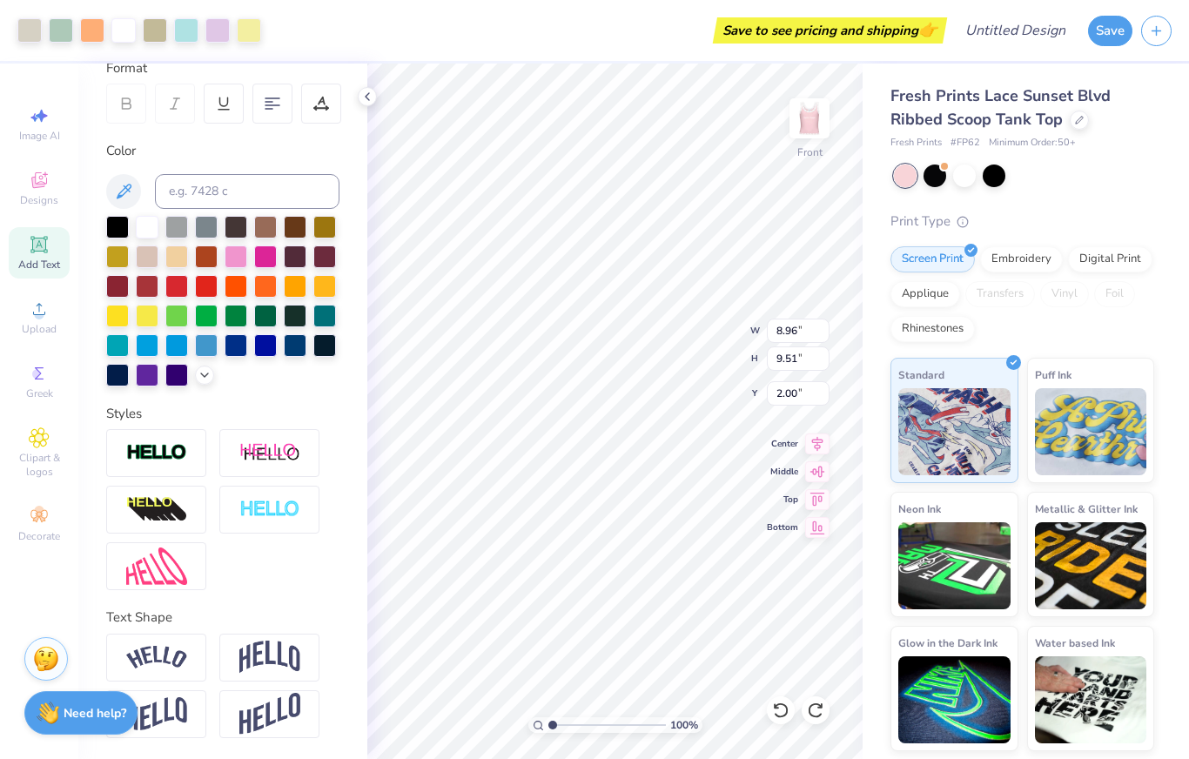
click at [786, 706] on icon at bounding box center [780, 710] width 15 height 16
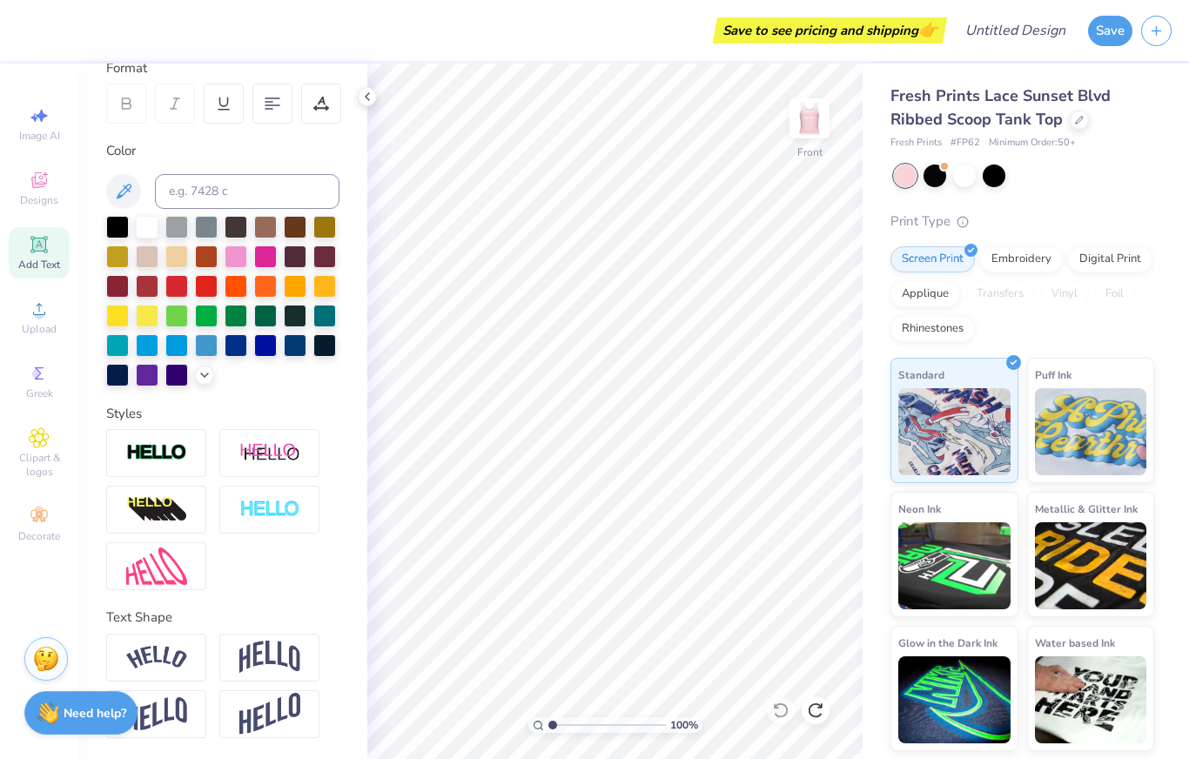
click at [45, 312] on icon at bounding box center [39, 308] width 21 height 21
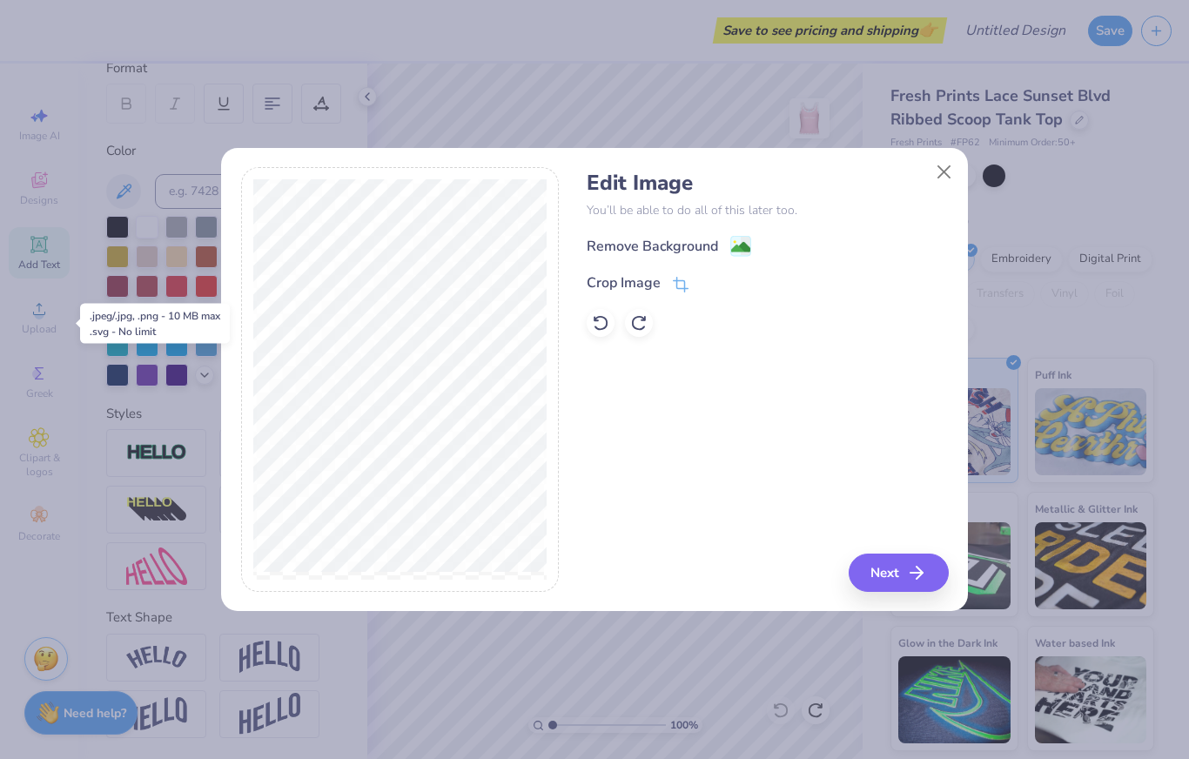
click at [906, 560] on button "Next" at bounding box center [899, 572] width 100 height 38
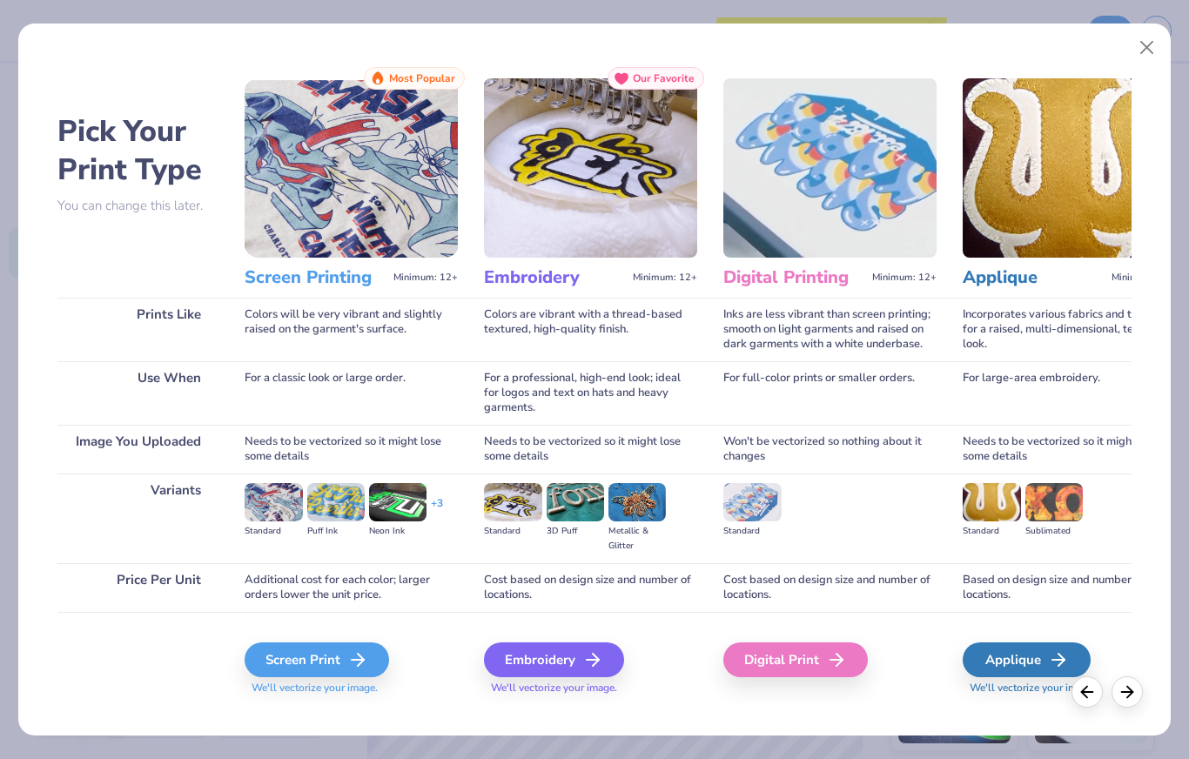
click at [360, 665] on icon at bounding box center [357, 659] width 21 height 21
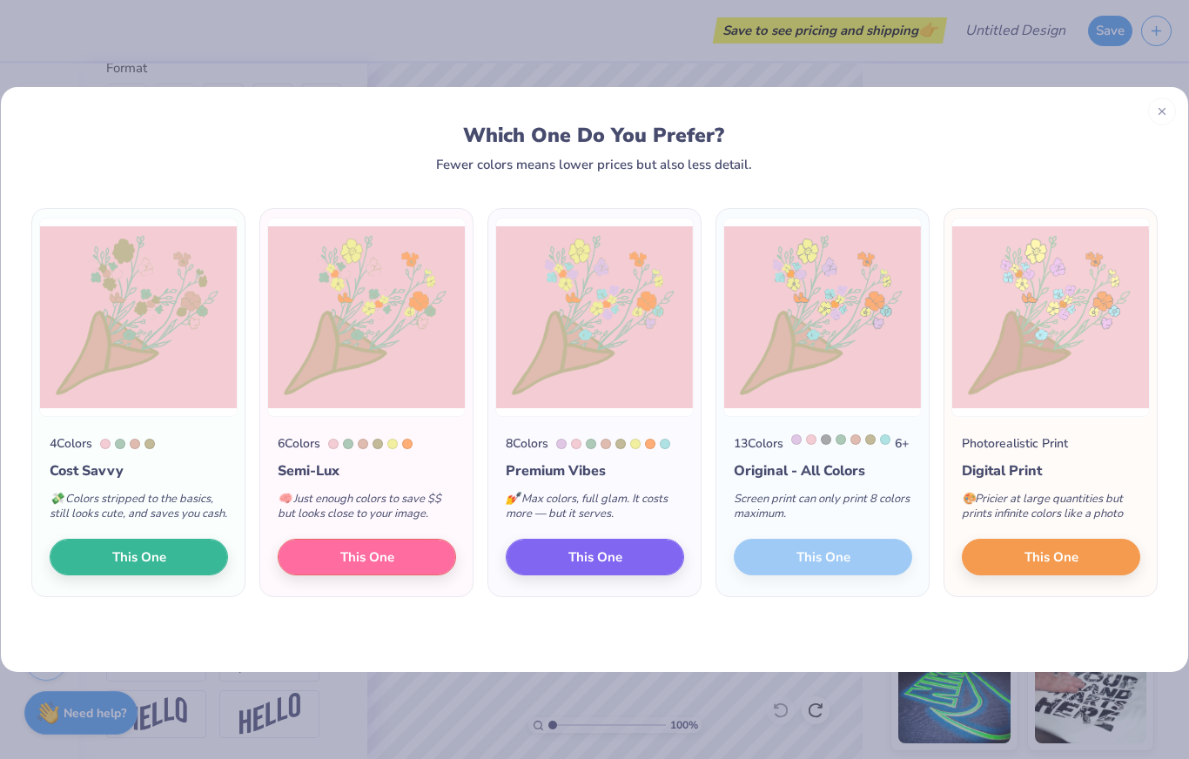
click at [645, 575] on button "This One" at bounding box center [595, 557] width 178 height 37
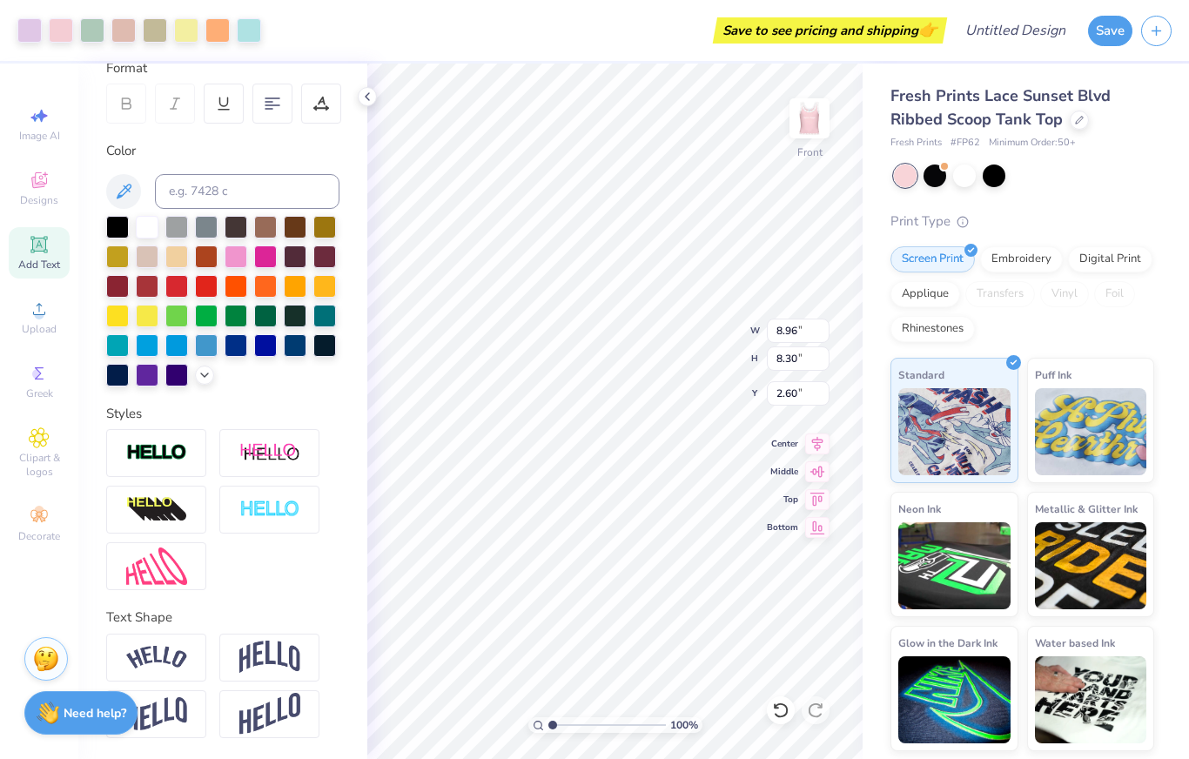
type input "7.35"
type input "6.81"
type input "2.39"
click at [40, 251] on icon at bounding box center [38, 244] width 13 height 13
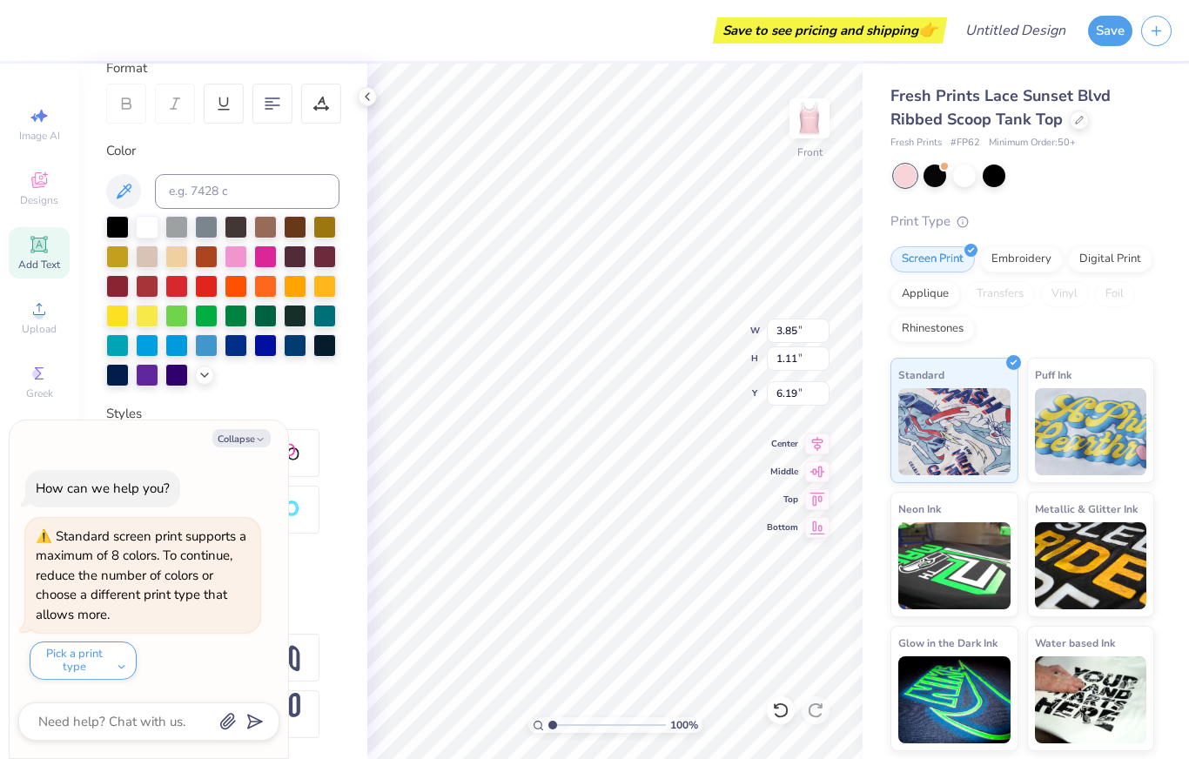
type textarea "x"
type input "10.02"
type textarea "x"
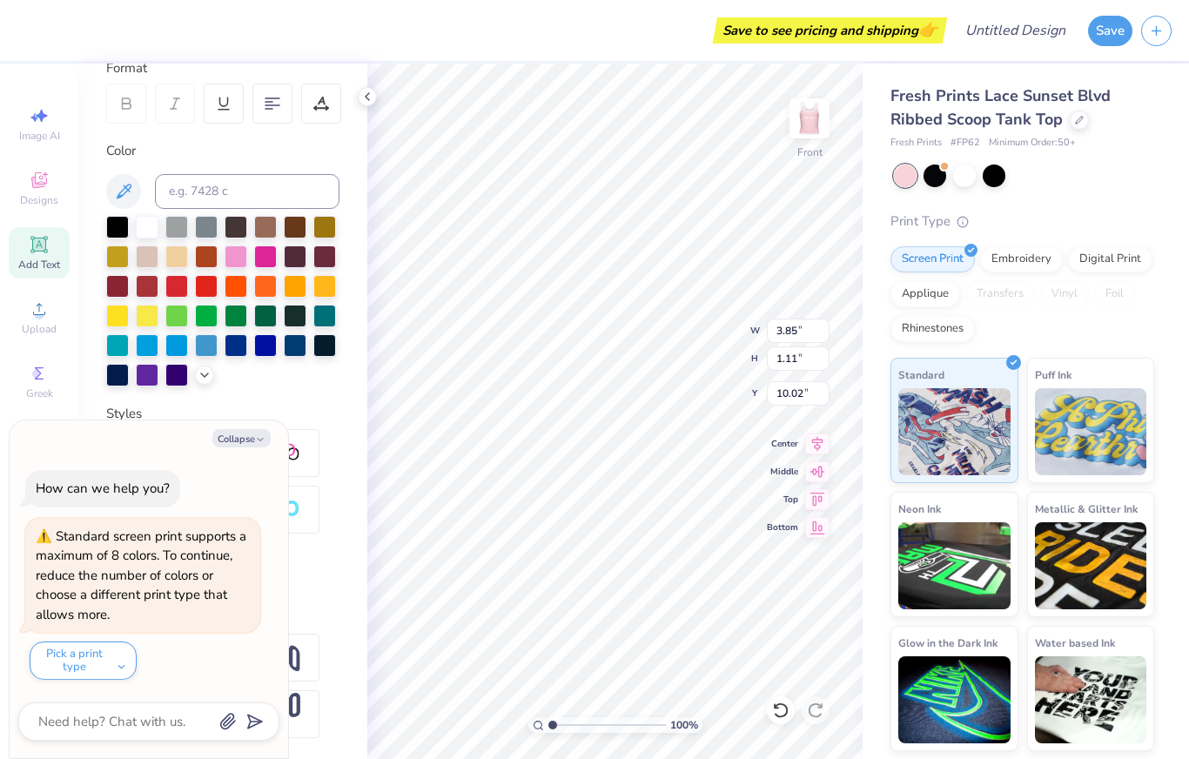
type textarea "planting seeds for a brigther future"
type textarea "x"
type textarea "planting seeds for a brigther future"
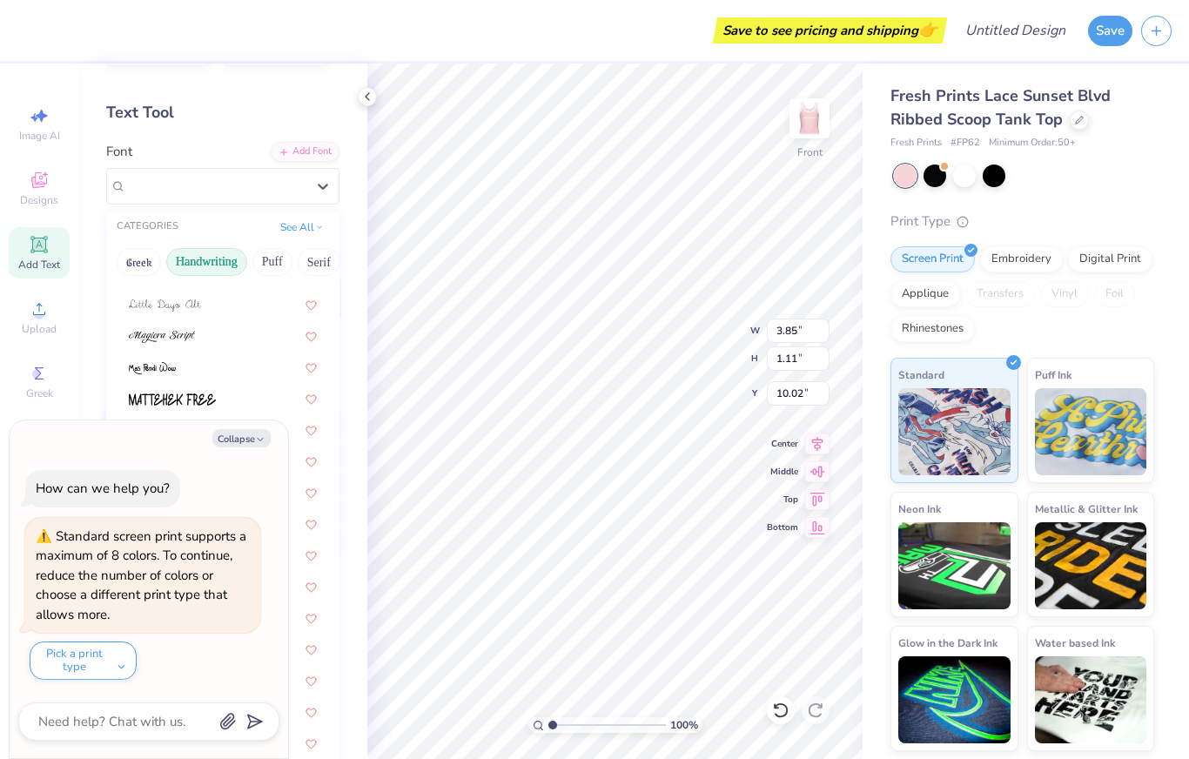
scroll to position [394, 0]
click at [231, 446] on button "Collapse" at bounding box center [241, 438] width 58 height 18
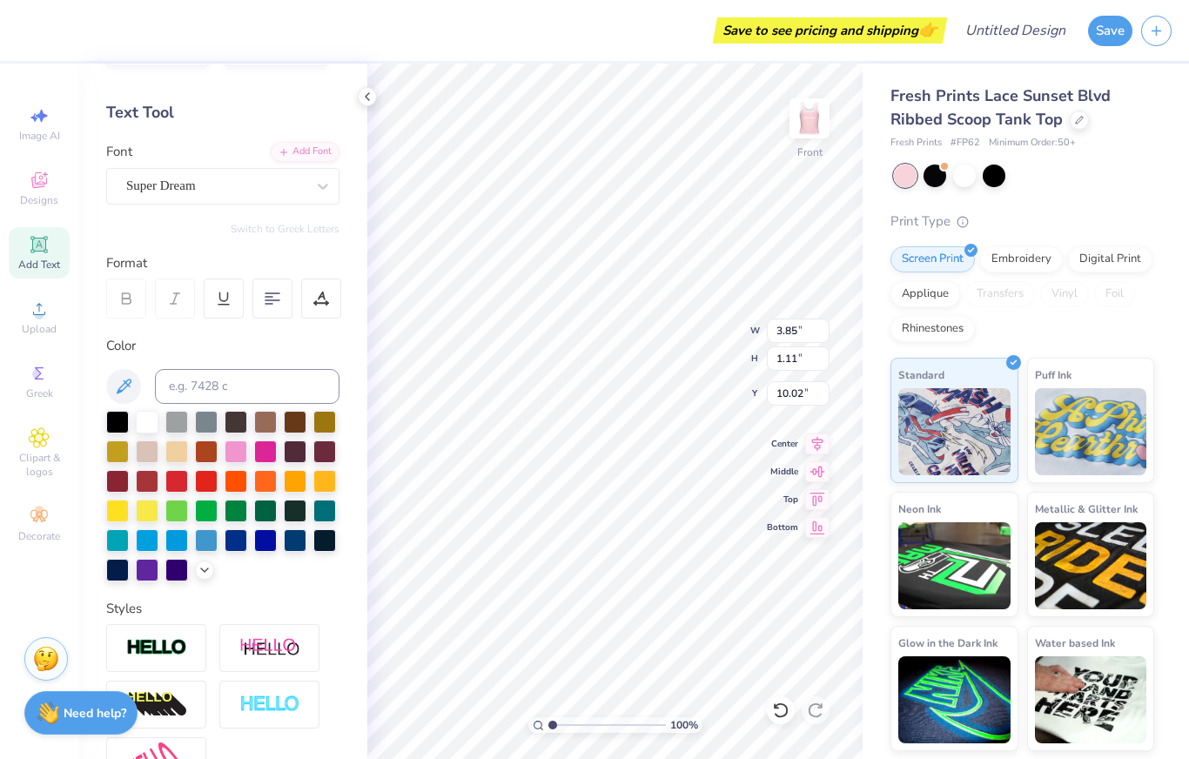
type textarea "x"
type input "8.96"
type input "0.49"
type input "10.33"
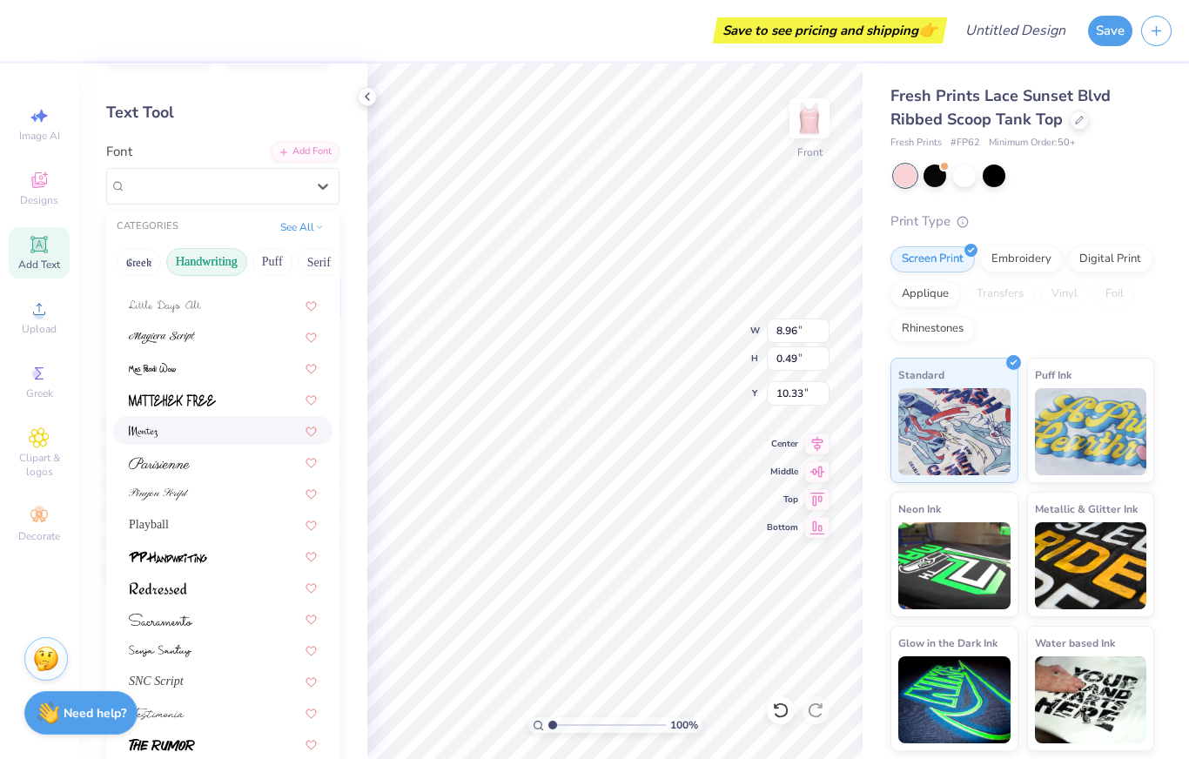
click at [144, 430] on img at bounding box center [143, 432] width 29 height 12
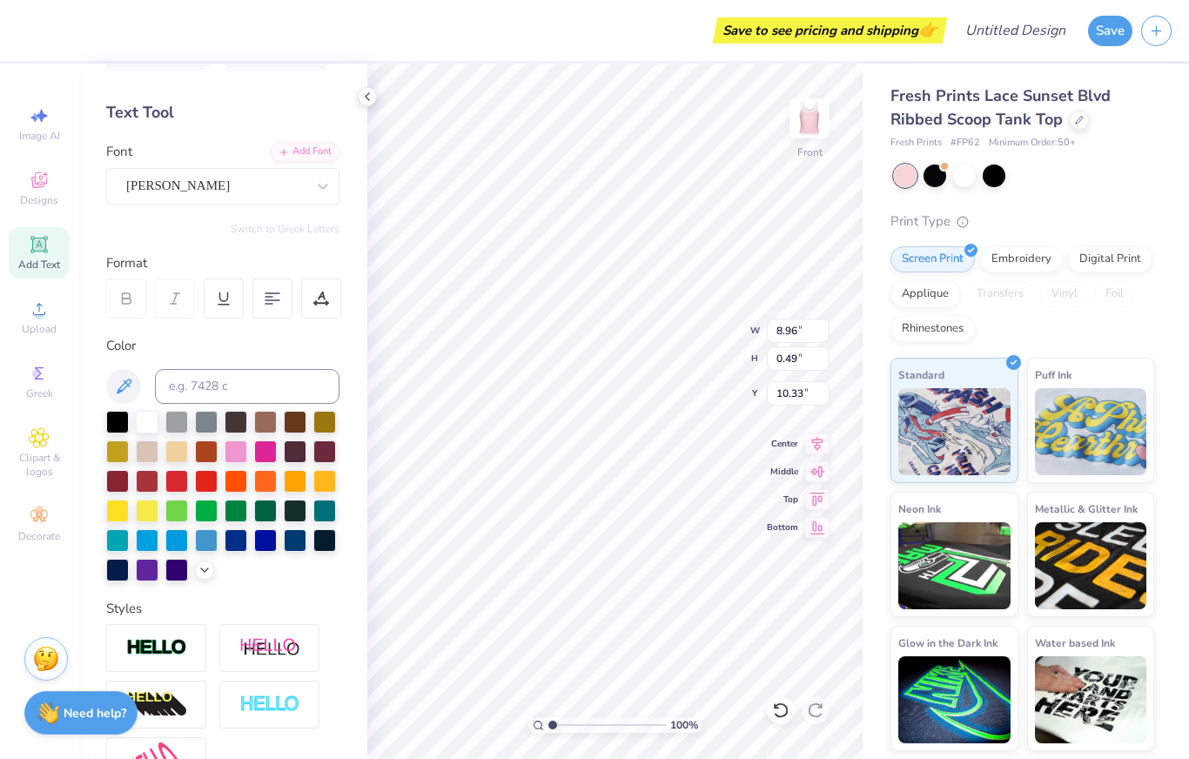
type input "5.90"
type input "0.58"
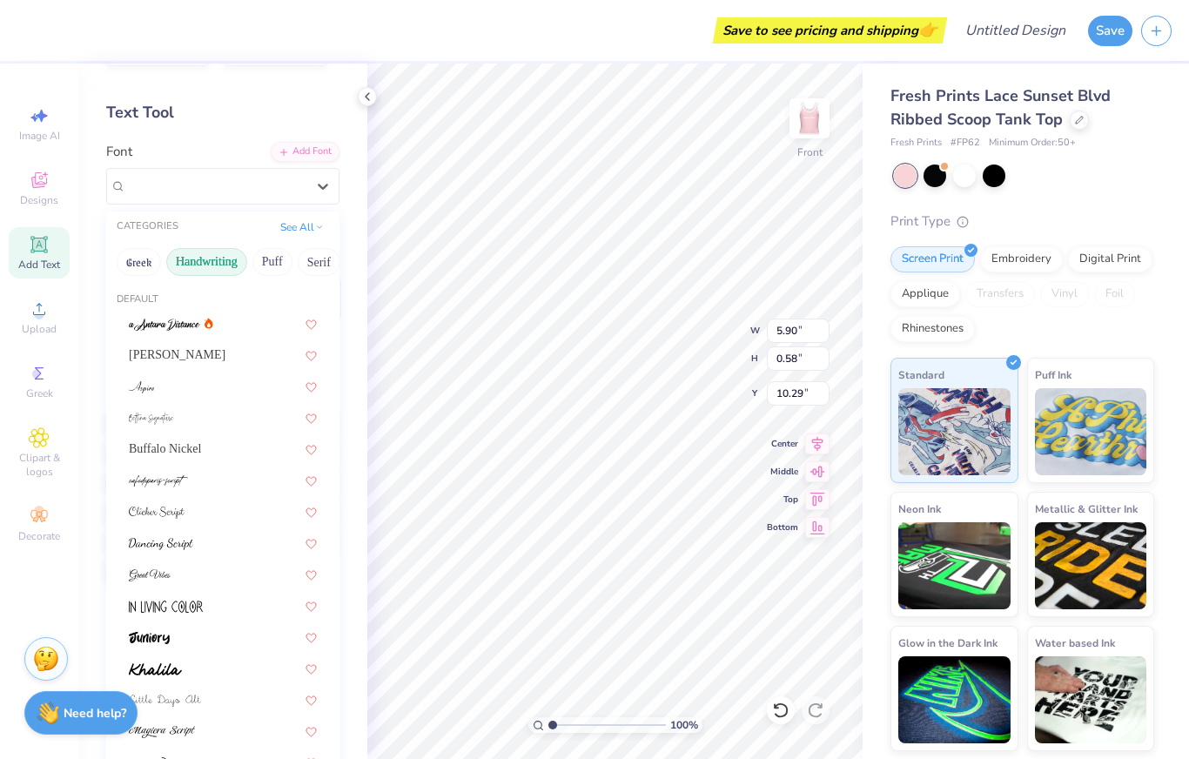
type input "9.45"
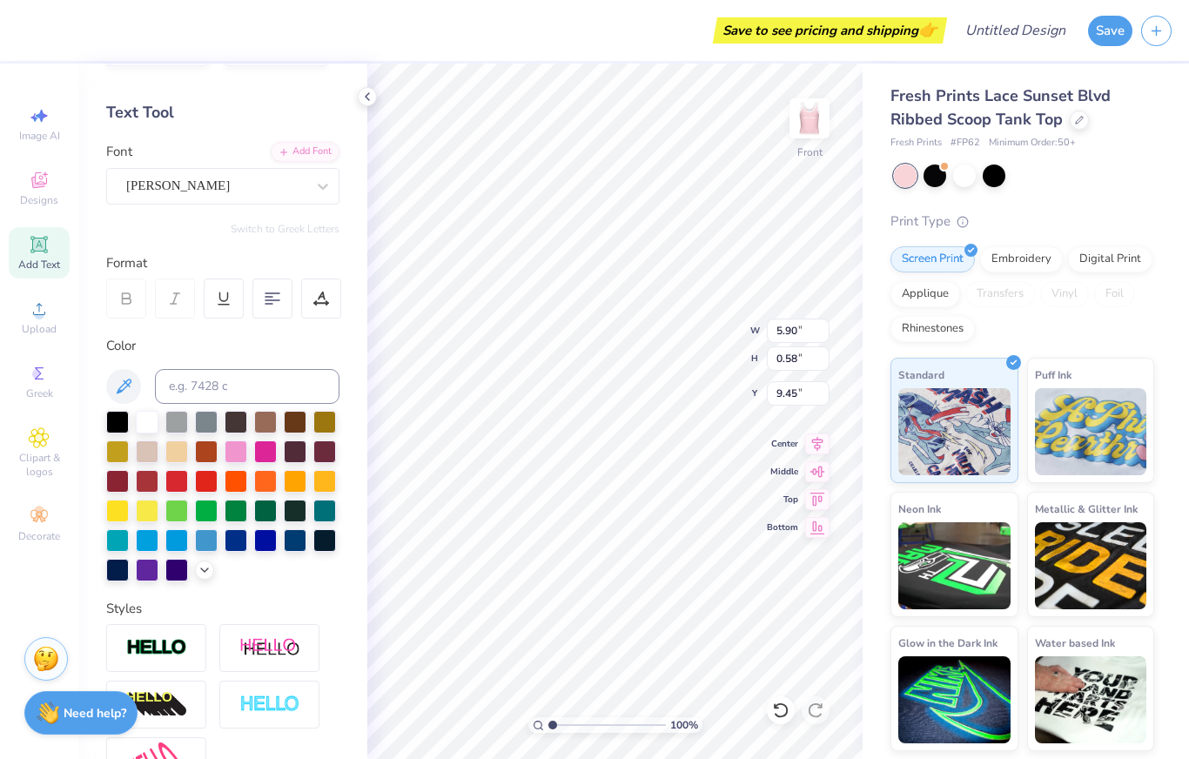
scroll to position [0, 11]
type textarea "planting seeds for e"
type input "4.86"
type input "0.86"
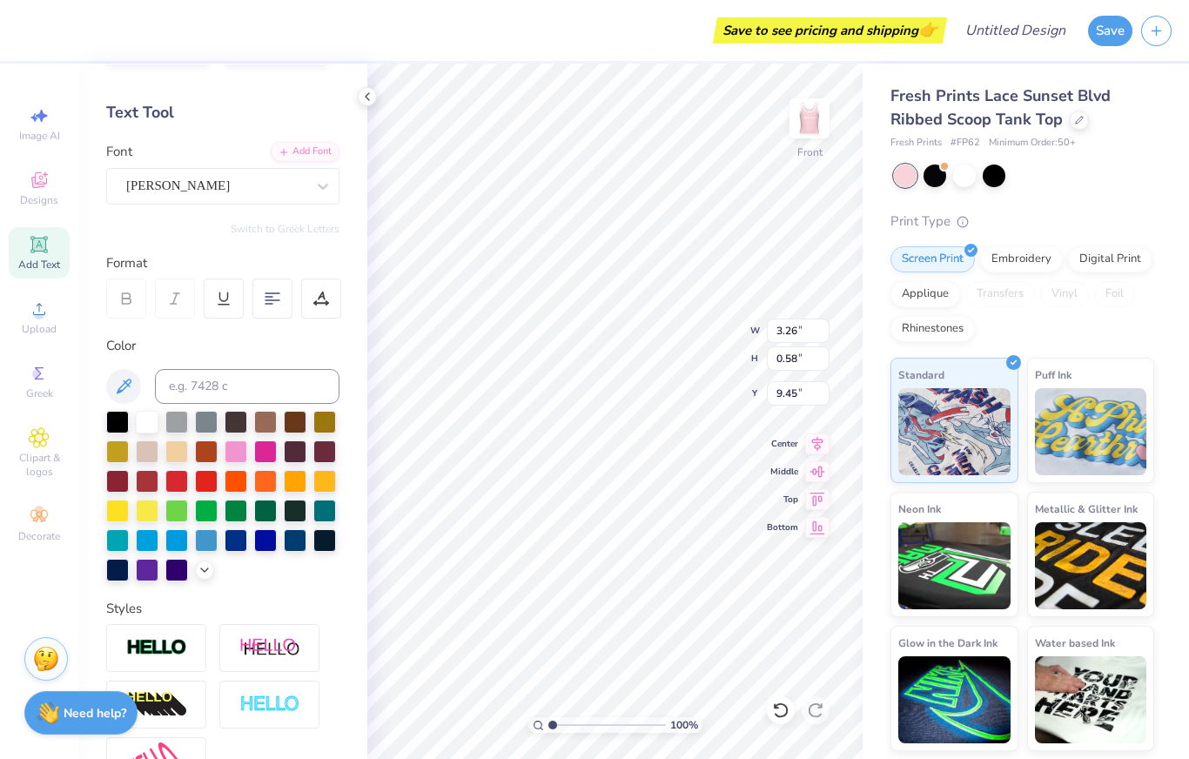
type input "9.16"
type input "7.35"
type input "6.81"
type input "2.79"
type input "4.86"
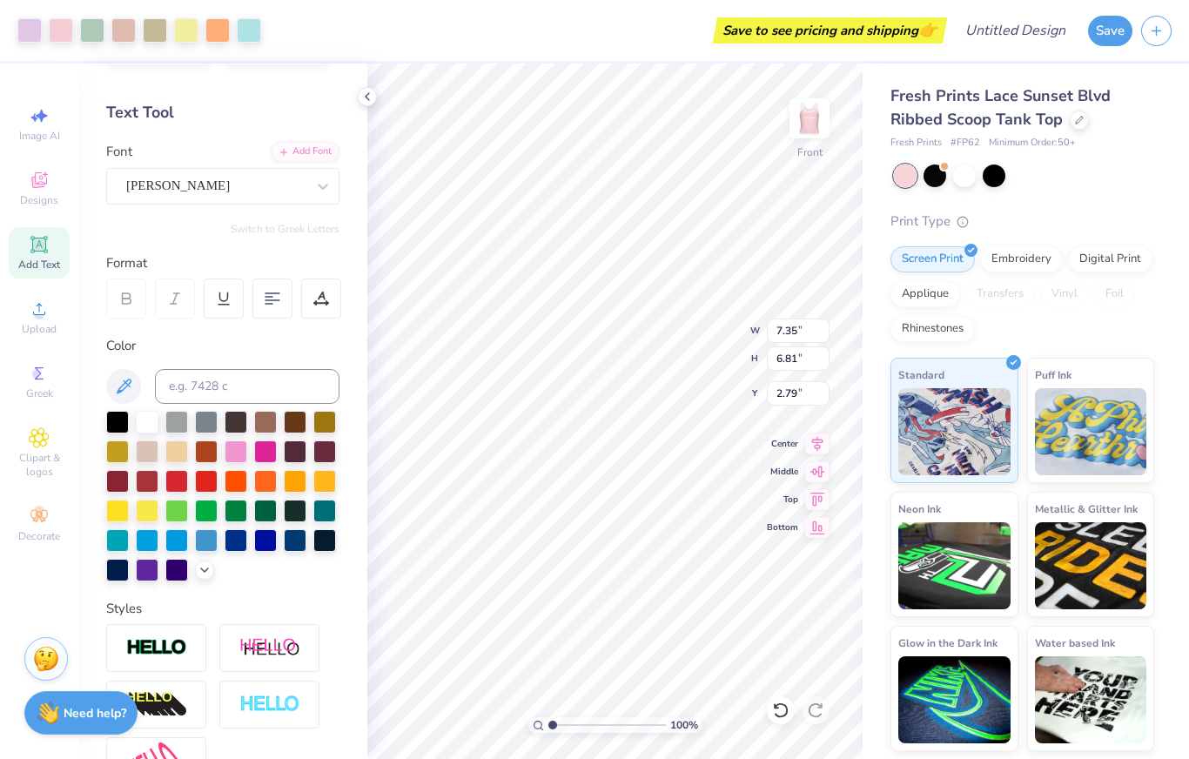
type input "0.86"
type input "9.16"
type input "0.88"
type input "9.12"
type input "0.86"
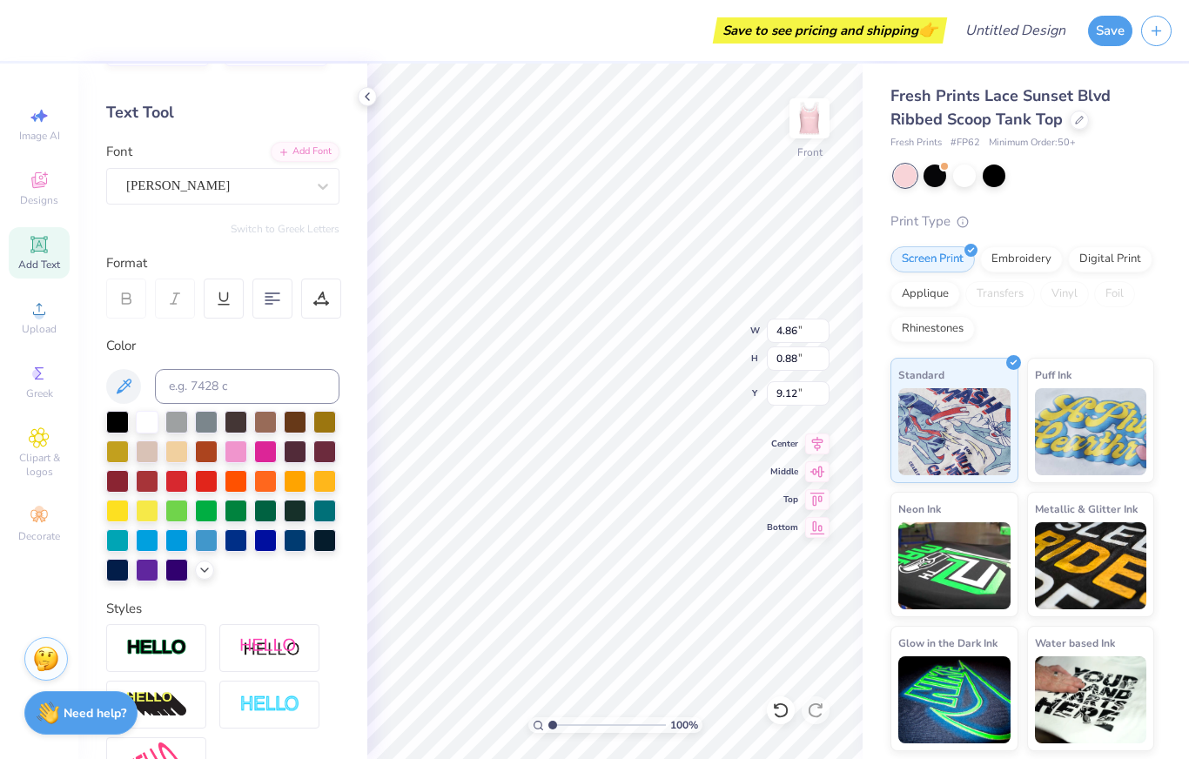
type input "9.15"
type textarea "planting seeds for"
type input "7.35"
type input "6.81"
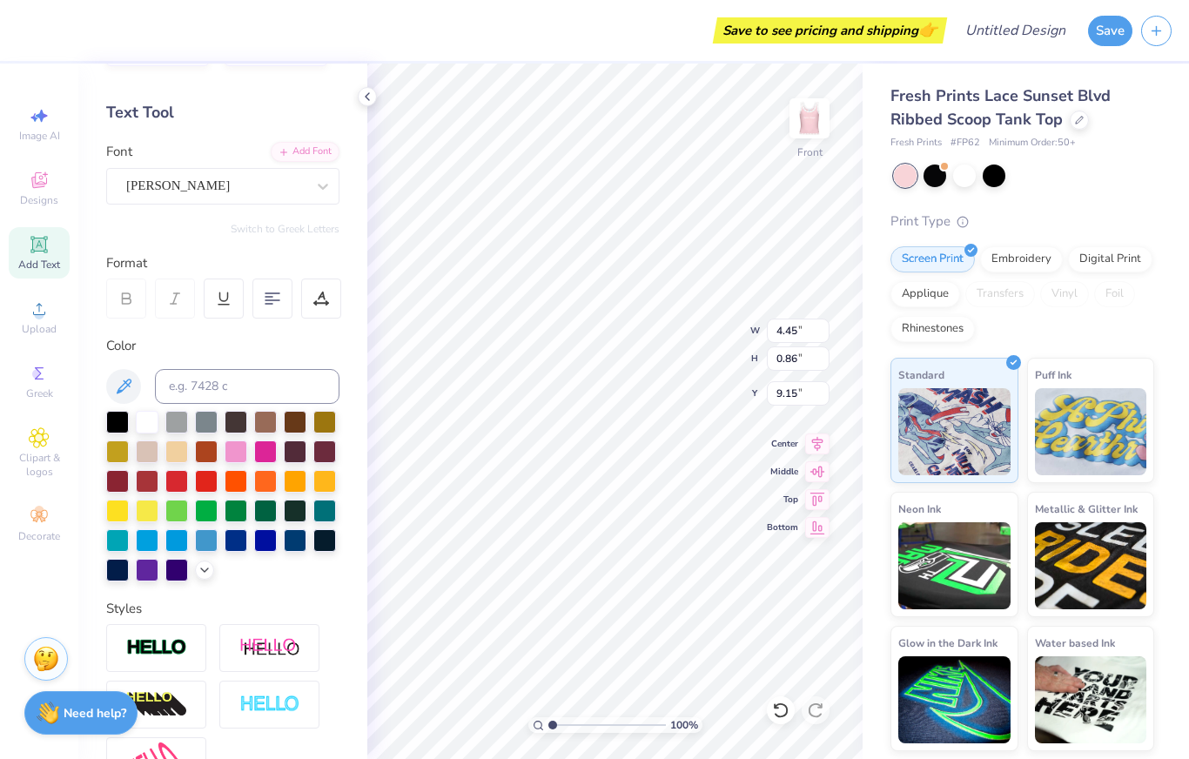
type input "2.79"
click at [782, 710] on icon at bounding box center [780, 709] width 17 height 17
click at [781, 715] on icon at bounding box center [780, 709] width 17 height 17
click at [778, 707] on icon at bounding box center [780, 709] width 17 height 17
click at [781, 709] on icon at bounding box center [780, 709] width 17 height 17
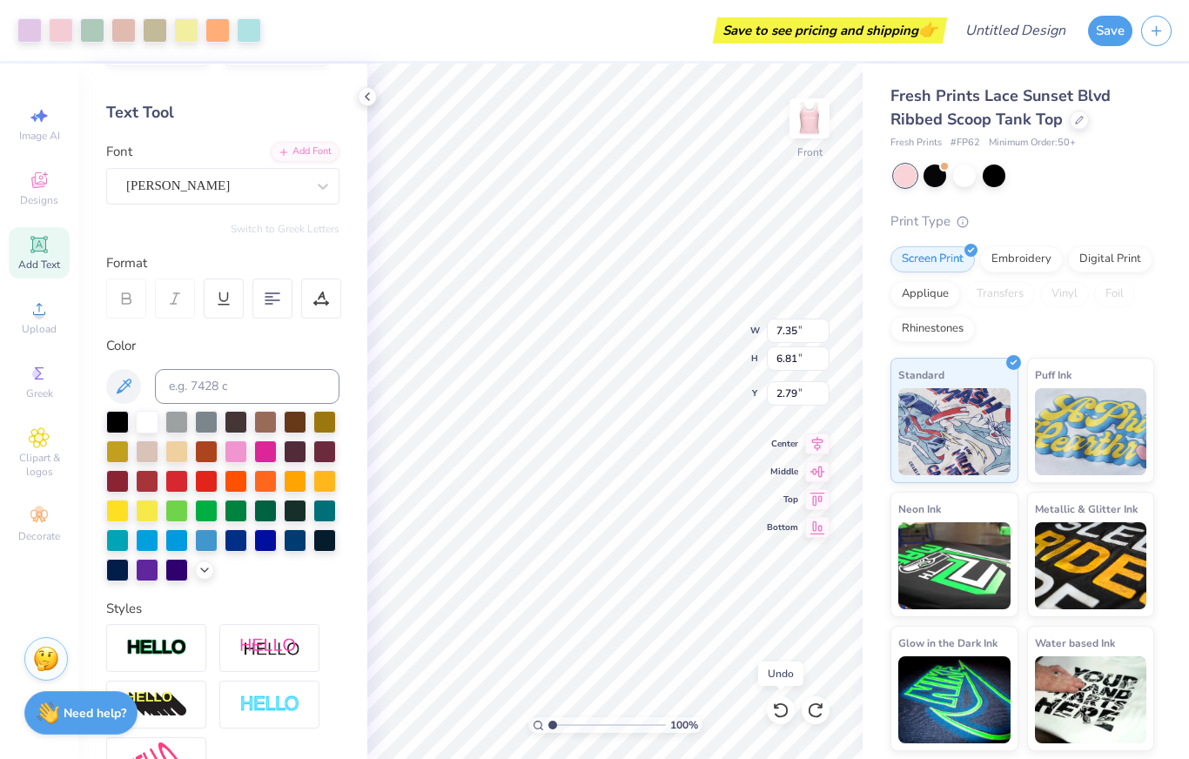
click at [773, 700] on div at bounding box center [781, 710] width 28 height 28
click at [777, 705] on icon at bounding box center [780, 710] width 15 height 16
click at [773, 710] on icon at bounding box center [780, 709] width 17 height 17
click at [772, 704] on icon at bounding box center [780, 709] width 17 height 17
click at [775, 704] on icon at bounding box center [776, 705] width 3 height 3
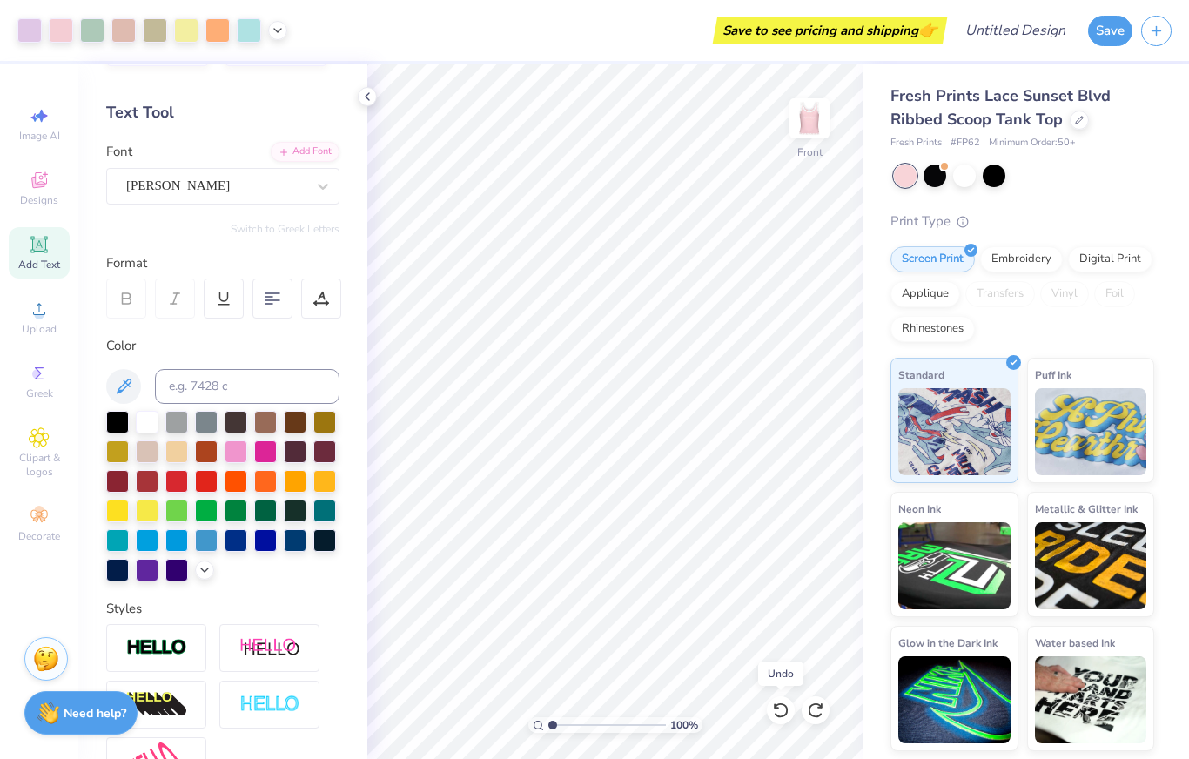
click at [780, 703] on icon at bounding box center [780, 709] width 17 height 17
click at [779, 701] on icon at bounding box center [780, 709] width 17 height 17
click at [775, 706] on icon at bounding box center [776, 705] width 3 height 3
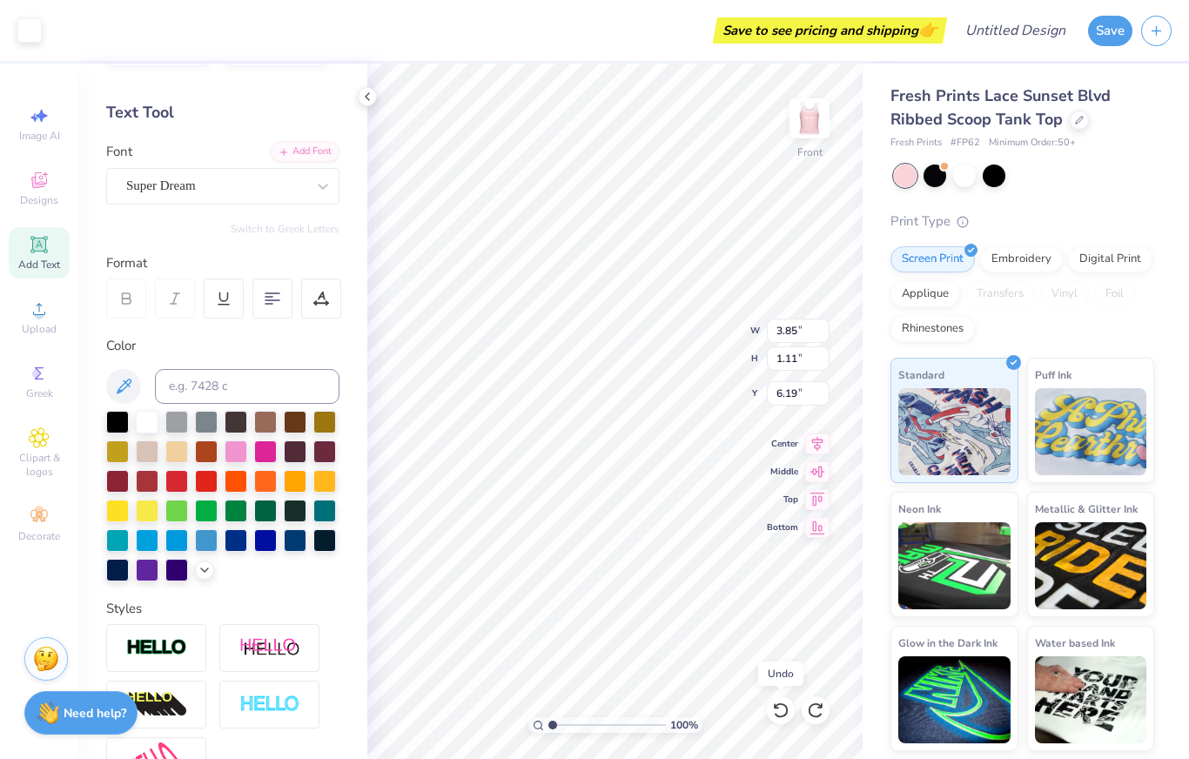
click at [776, 701] on icon at bounding box center [780, 709] width 17 height 17
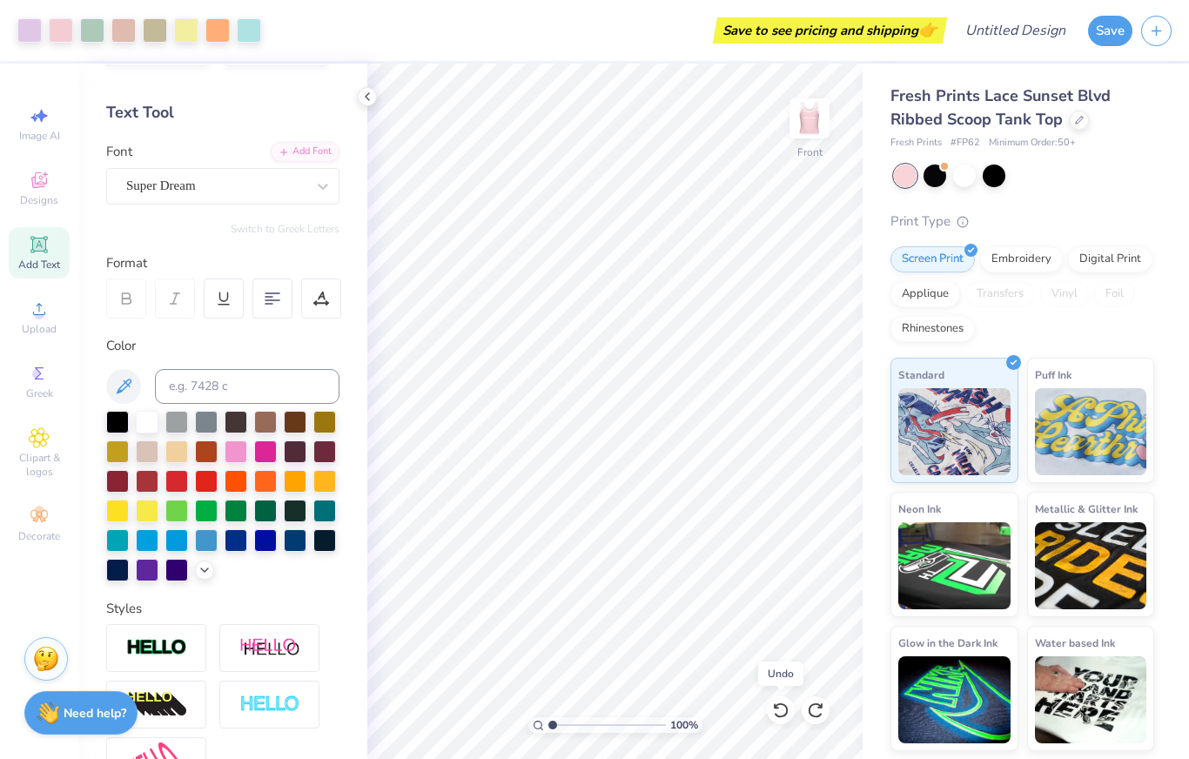
click at [775, 699] on div at bounding box center [781, 710] width 28 height 28
click at [779, 698] on div at bounding box center [781, 710] width 28 height 28
click at [359, 82] on div "Personalized Names Personalized Numbers Text Tool Add Font Font Super Dream Swi…" at bounding box center [222, 411] width 289 height 695
click at [360, 97] on icon at bounding box center [367, 97] width 14 height 14
